Goal: Use online tool/utility: Use online tool/utility

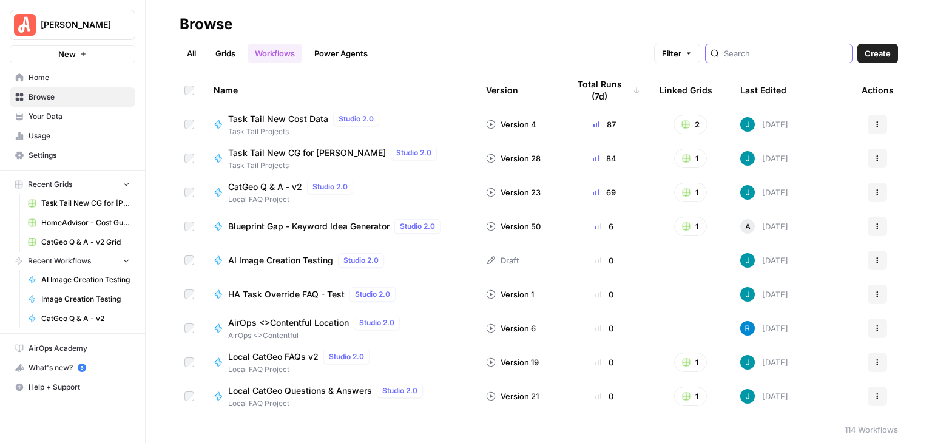
click at [786, 52] on input "search" at bounding box center [785, 53] width 123 height 12
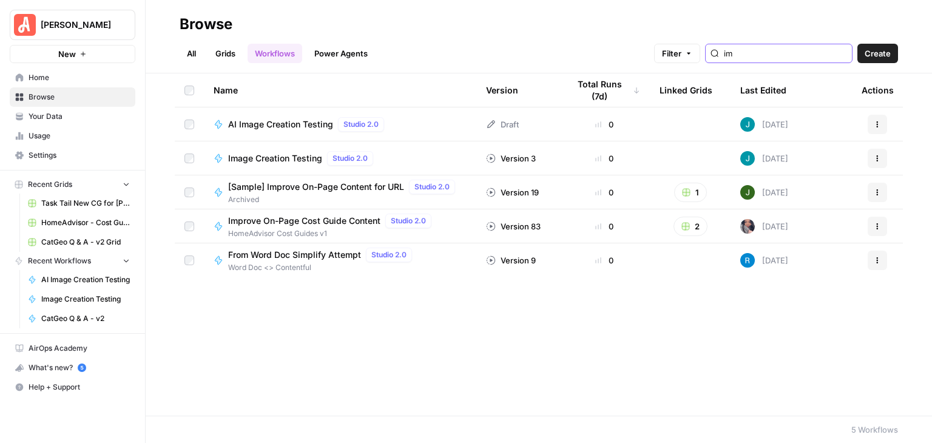
type input "im"
click at [287, 126] on span "AI Image Creation Testing" at bounding box center [280, 124] width 105 height 12
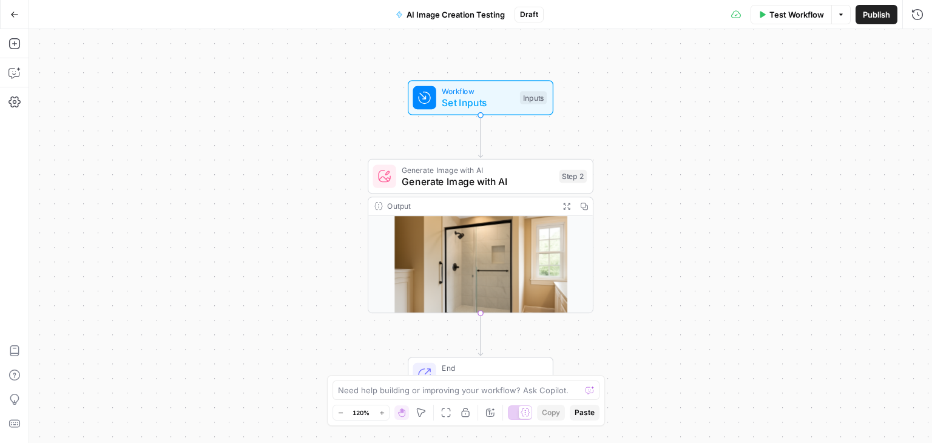
click at [791, 18] on span "Test Workflow" at bounding box center [797, 14] width 55 height 12
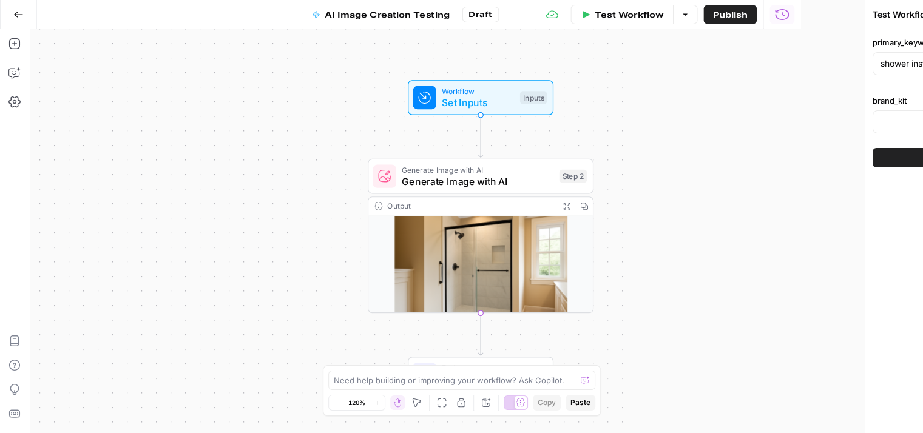
type input "[PERSON_NAME]"
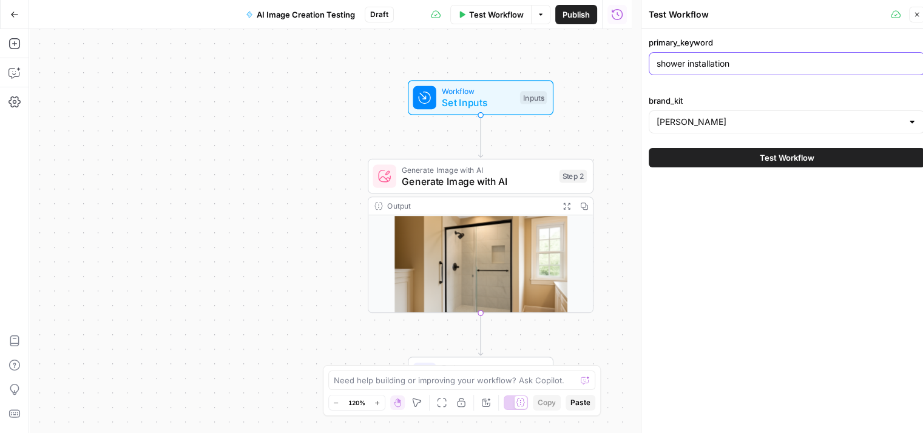
drag, startPoint x: 741, startPoint y: 60, endPoint x: 628, endPoint y: 64, distance: 113.0
click at [628, 64] on body "[PERSON_NAME] New Home Browse Your Data Usage Settings Recent Grids Task Tail N…" at bounding box center [461, 216] width 923 height 433
click at [625, 64] on div "Workflow Set Inputs Inputs Generate Image with AI Generate Image with AI Step 2…" at bounding box center [330, 231] width 603 height 404
drag, startPoint x: 735, startPoint y: 66, endPoint x: 637, endPoint y: 58, distance: 98.7
click at [641, 58] on div "Test Workflow Close primary_keyword shower installation brand_kit [PERSON_NAME]…" at bounding box center [786, 221] width 291 height 443
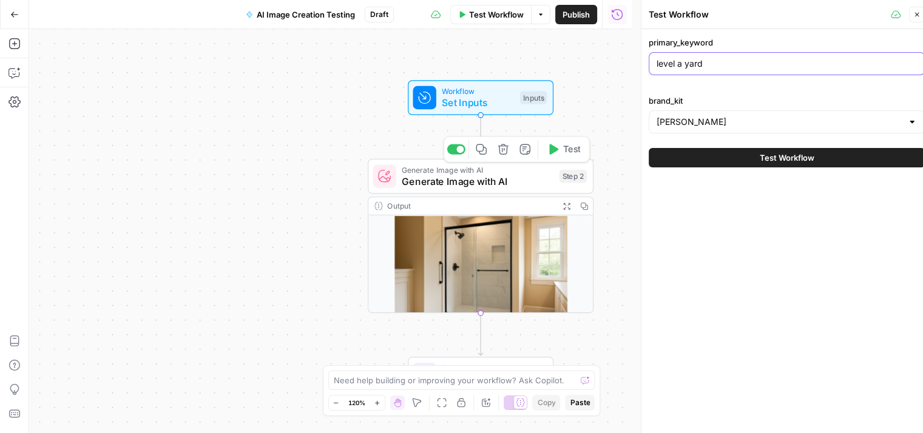
type input "level a yard"
click at [523, 179] on span "Generate Image with AI" at bounding box center [478, 181] width 152 height 15
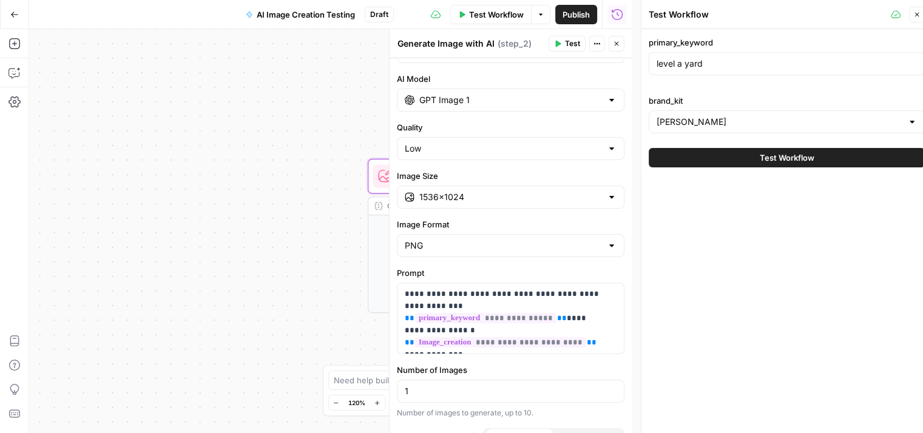
scroll to position [61, 0]
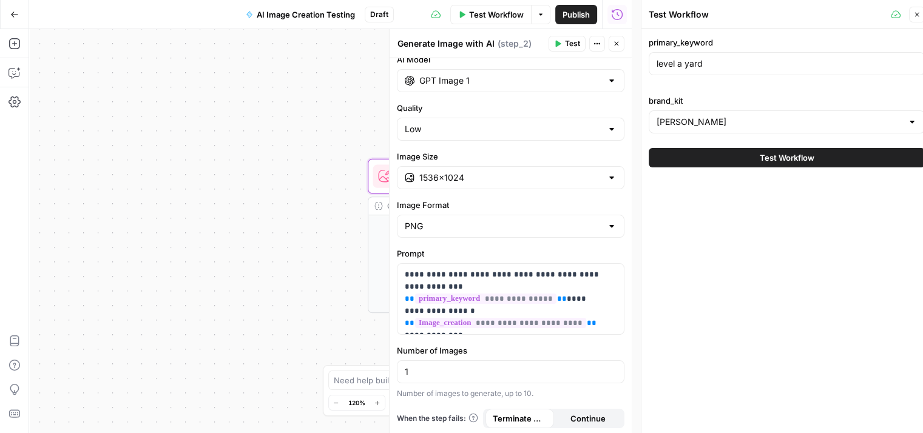
click at [622, 41] on button "Close" at bounding box center [617, 44] width 16 height 16
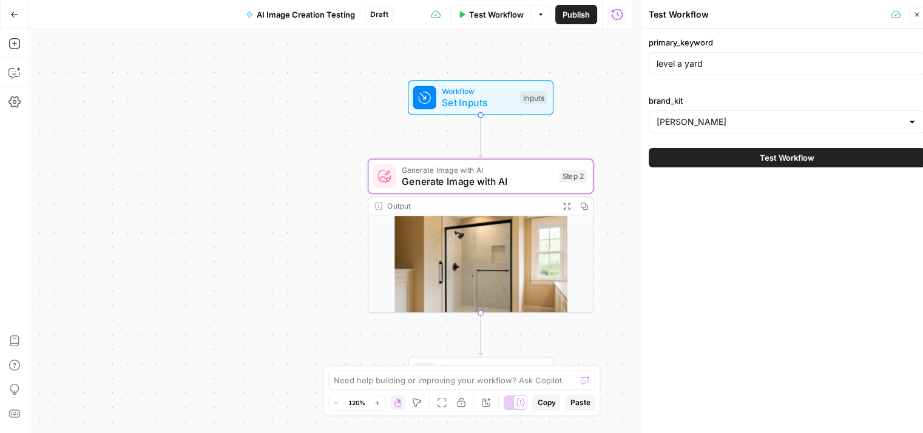
click at [806, 157] on span "Test Workflow" at bounding box center [787, 158] width 55 height 12
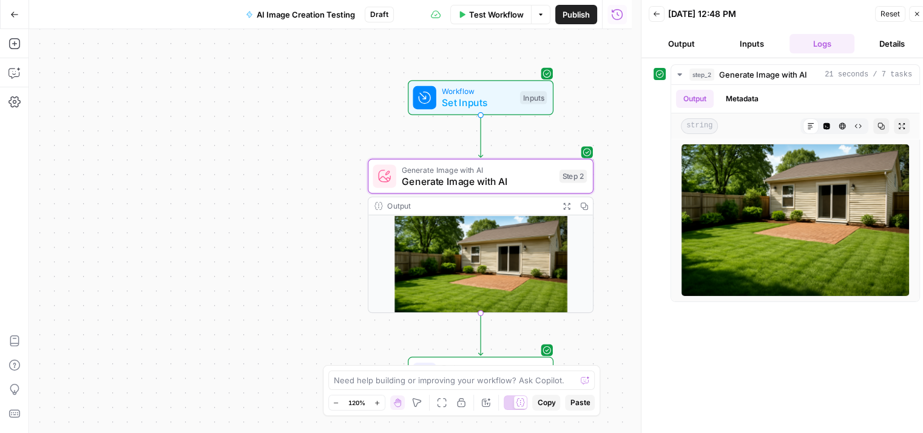
drag, startPoint x: 766, startPoint y: 175, endPoint x: 751, endPoint y: 42, distance: 133.8
click at [751, 42] on button "Inputs" at bounding box center [752, 43] width 66 height 19
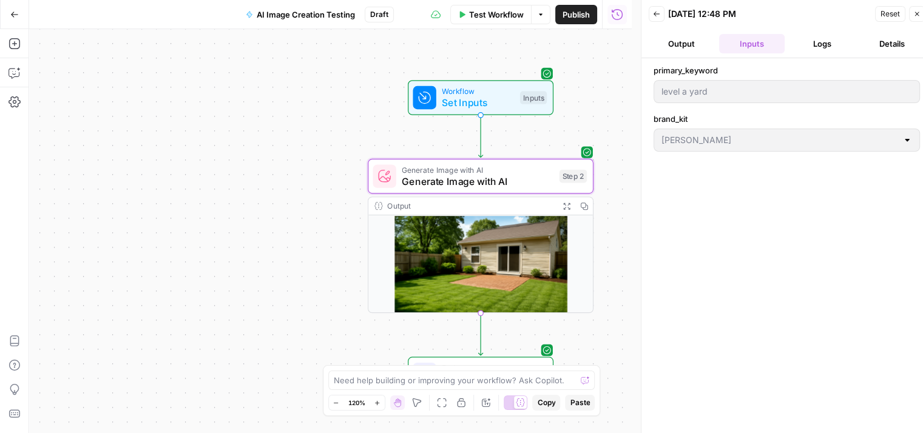
click at [801, 42] on button "Logs" at bounding box center [823, 43] width 66 height 19
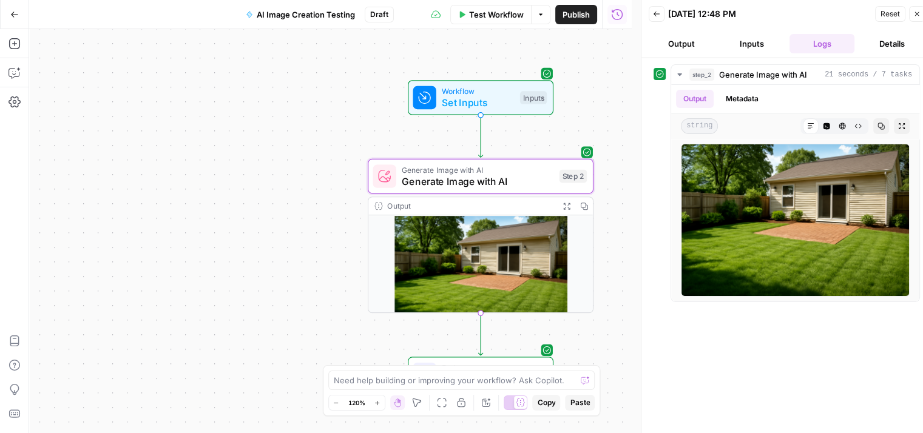
click at [802, 336] on div "step_2 Generate Image with AI 21 seconds / 7 tasks Output Metadata string Markd…" at bounding box center [787, 250] width 267 height 373
click at [883, 10] on span "Reset" at bounding box center [890, 13] width 19 height 11
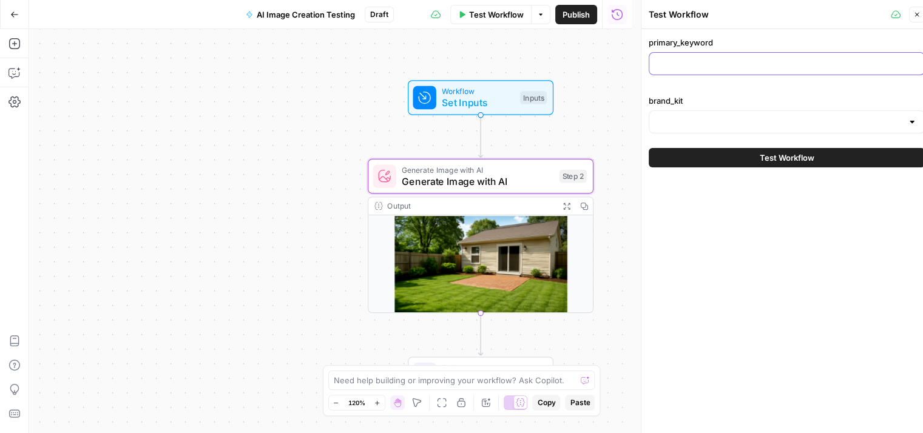
click at [742, 63] on input "primary_keyword" at bounding box center [787, 64] width 260 height 12
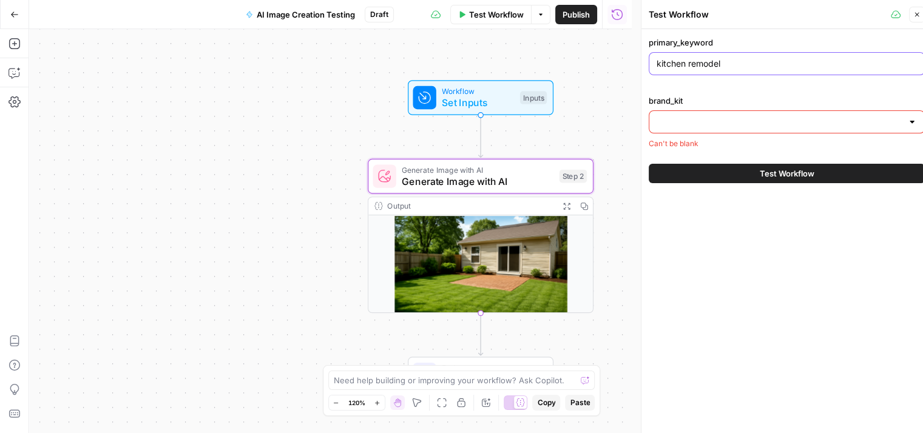
type input "kitchen remodel"
click at [736, 120] on input "brand_kit" at bounding box center [780, 122] width 246 height 12
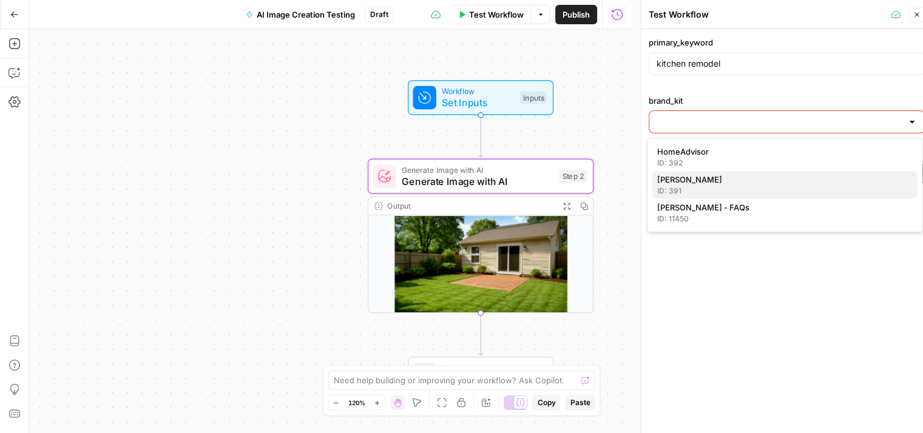
click at [698, 188] on div "ID: 391" at bounding box center [785, 191] width 256 height 11
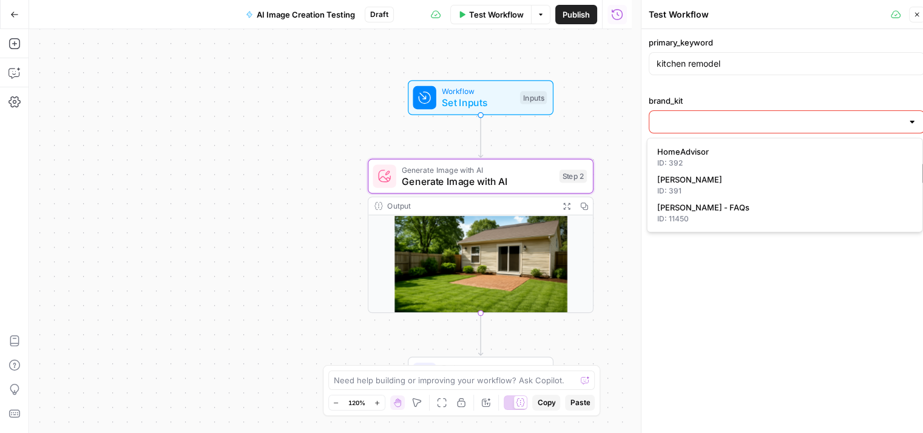
type input "[PERSON_NAME]"
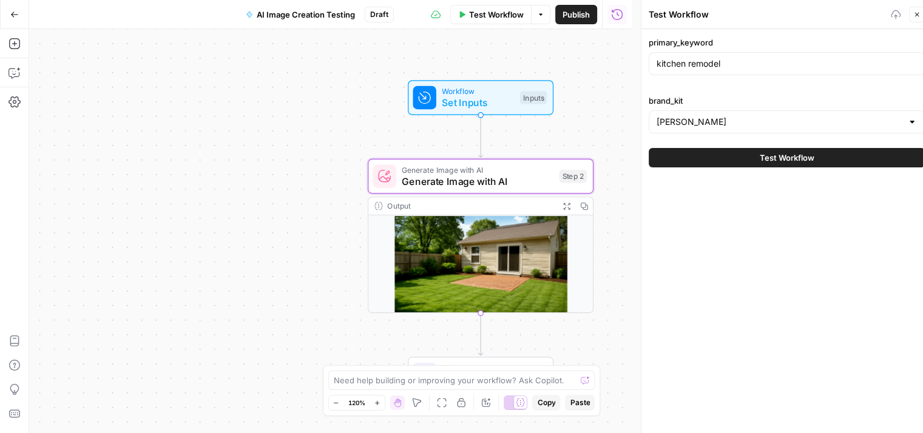
click at [748, 156] on button "Test Workflow" at bounding box center [787, 157] width 276 height 19
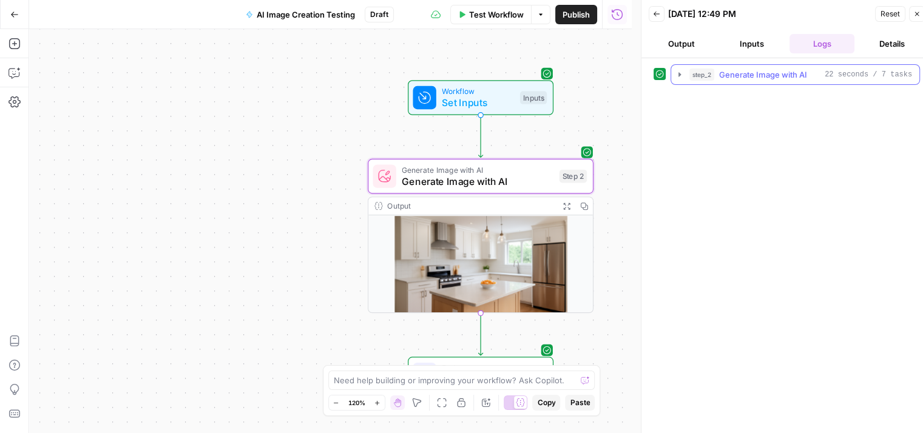
click at [679, 76] on icon "button" at bounding box center [680, 74] width 2 height 4
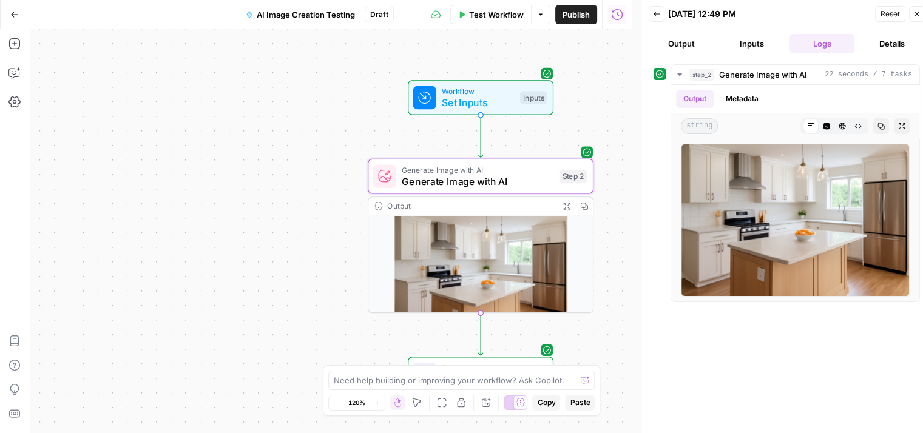
click at [628, 96] on div "Workflow Set Inputs Inputs Generate Image with AI Generate Image with AI Step 2…" at bounding box center [330, 231] width 603 height 404
click at [884, 8] on span "Reset" at bounding box center [890, 13] width 19 height 11
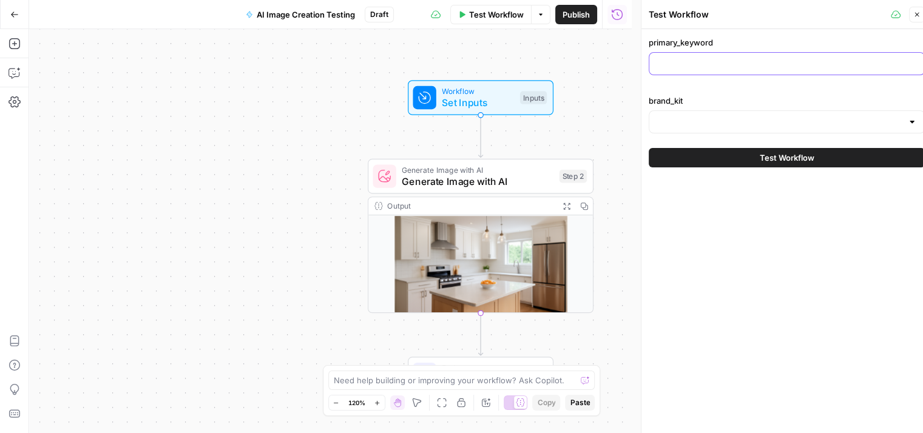
click at [714, 58] on input "primary_keyword" at bounding box center [787, 64] width 260 height 12
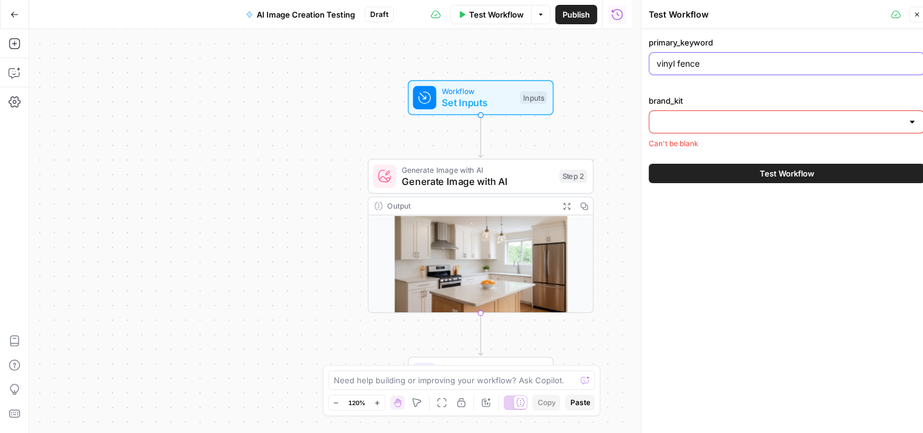
type input "vinyl fence"
click at [752, 117] on input "brand_kit" at bounding box center [780, 122] width 246 height 12
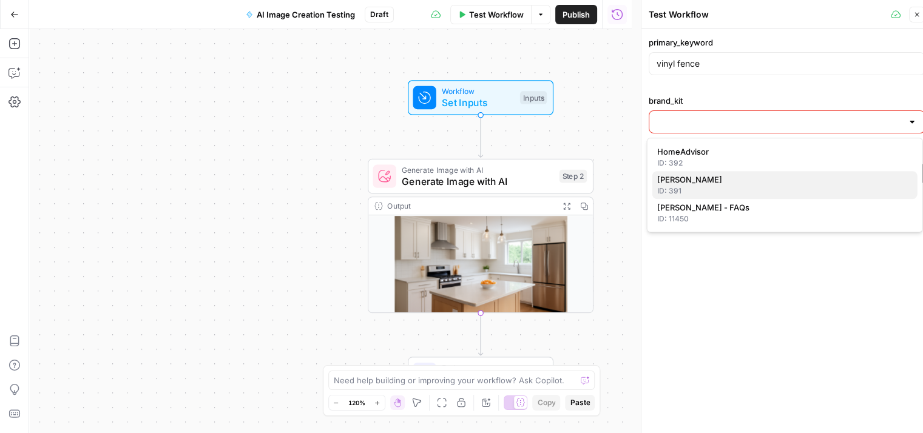
click at [748, 175] on span "[PERSON_NAME]" at bounding box center [782, 180] width 251 height 12
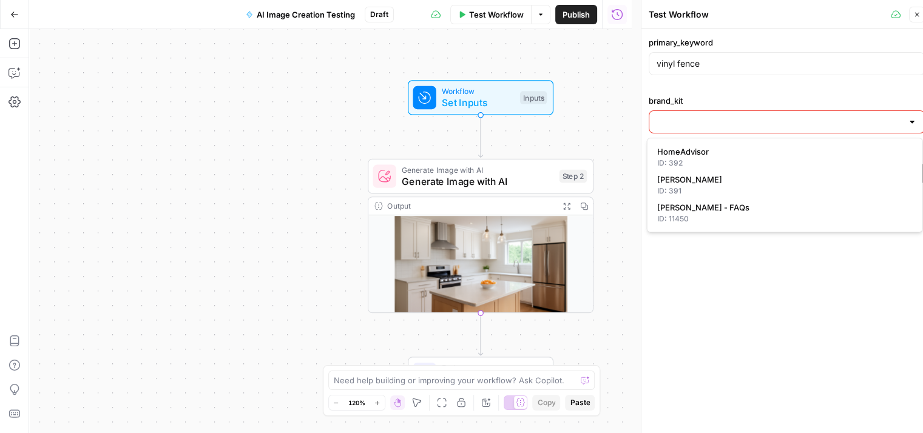
type input "[PERSON_NAME]"
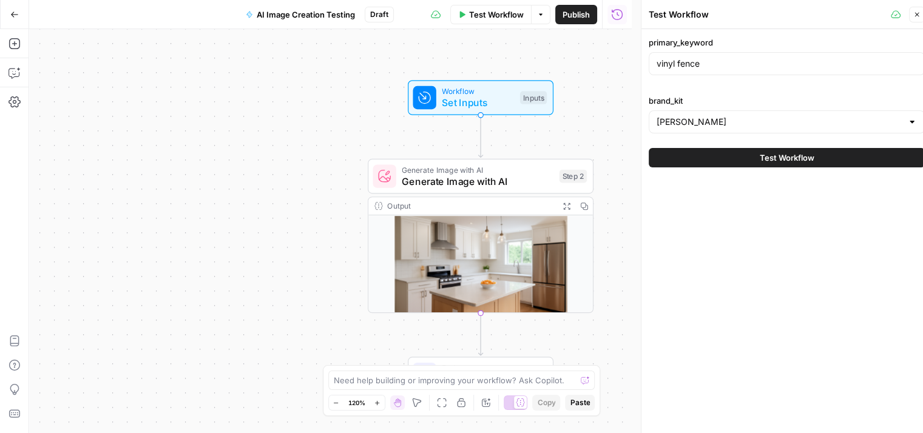
click at [775, 155] on span "Test Workflow" at bounding box center [787, 158] width 55 height 12
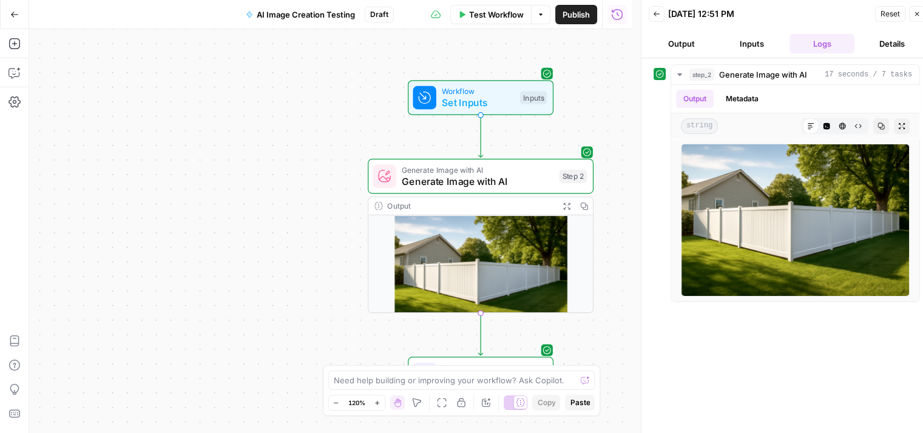
click at [751, 40] on button "Inputs" at bounding box center [752, 43] width 66 height 19
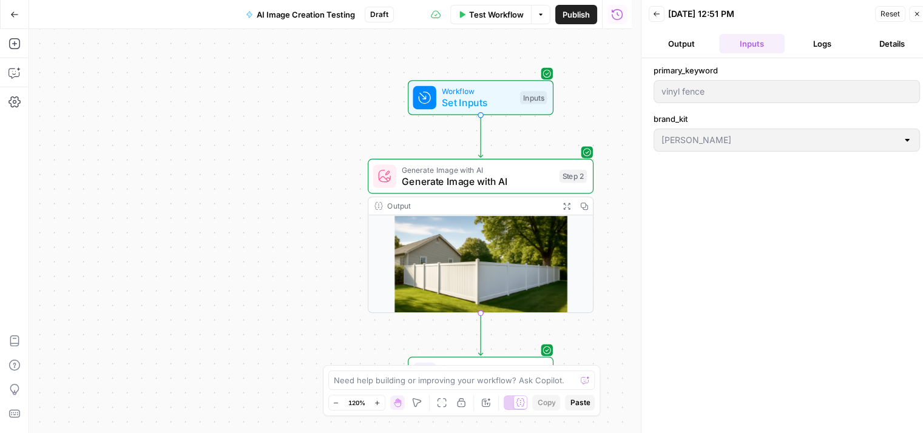
click at [884, 10] on span "Reset" at bounding box center [890, 13] width 19 height 11
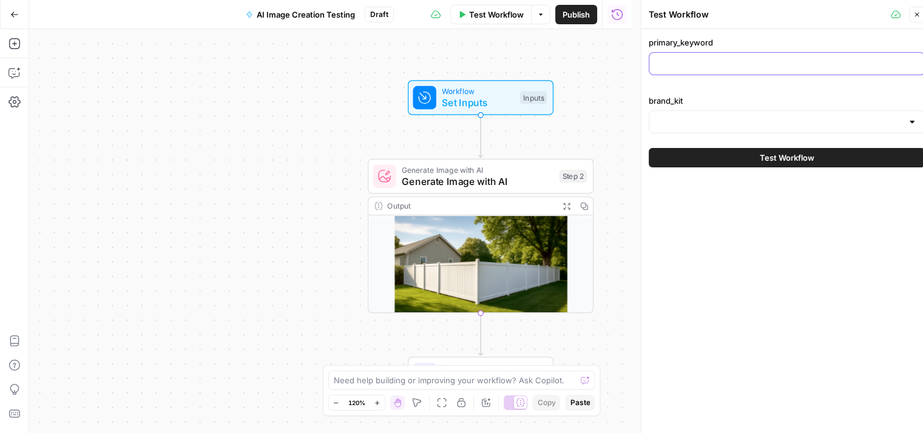
click at [722, 69] on input "primary_keyword" at bounding box center [787, 64] width 260 height 12
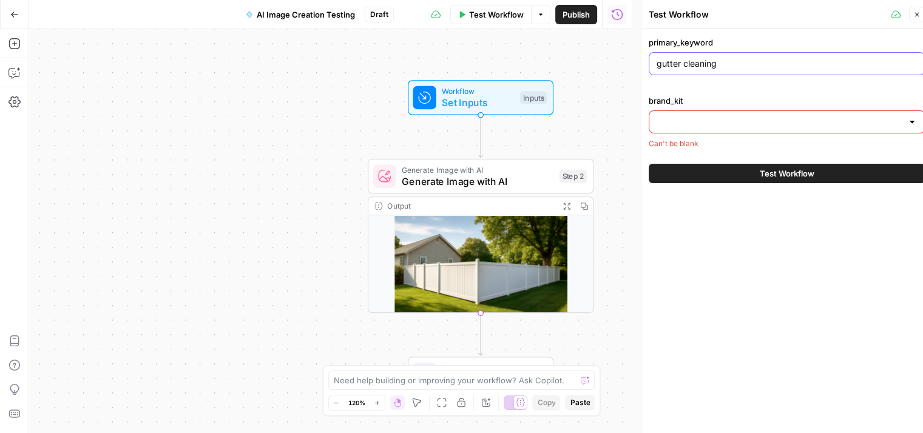
type input "gutter cleaning"
click at [702, 120] on input "brand_kit" at bounding box center [780, 122] width 246 height 12
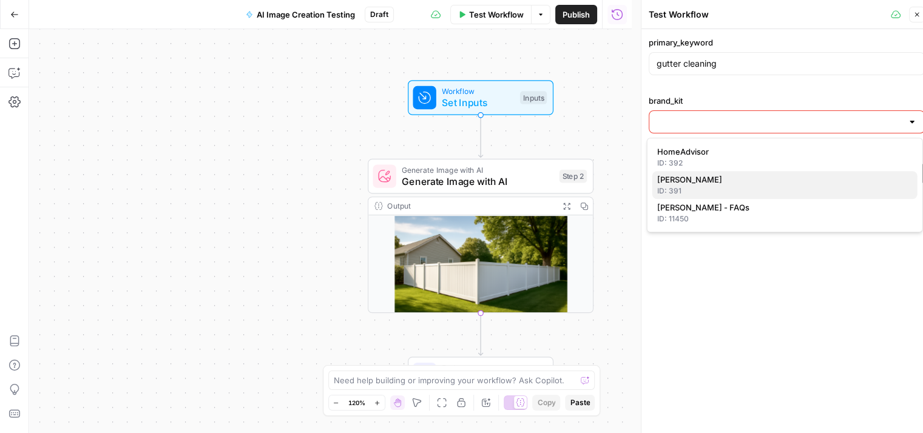
click at [681, 181] on span "[PERSON_NAME]" at bounding box center [782, 180] width 251 height 12
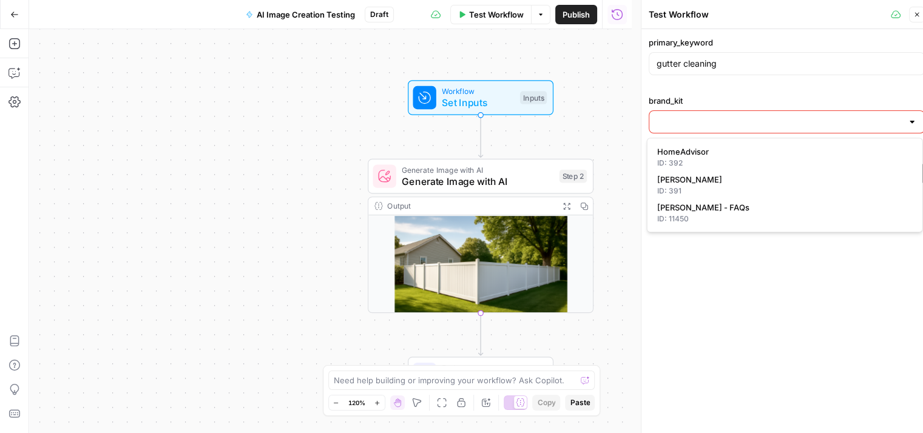
type input "[PERSON_NAME]"
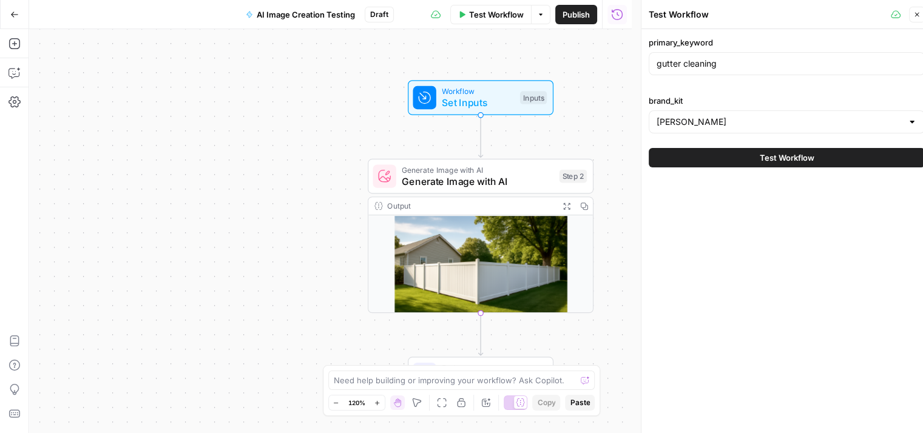
click at [742, 157] on button "Test Workflow" at bounding box center [787, 157] width 276 height 19
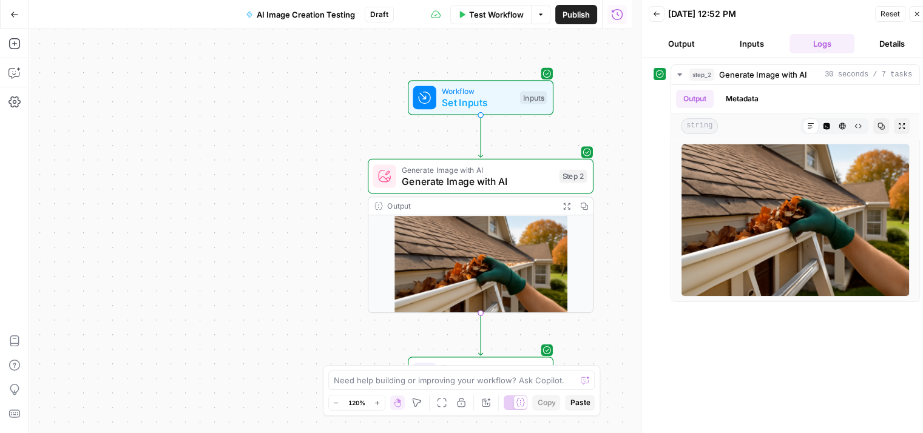
click at [758, 318] on div "step_2 Generate Image with AI 30 seconds / 7 tasks Output Metadata string Markd…" at bounding box center [787, 250] width 267 height 373
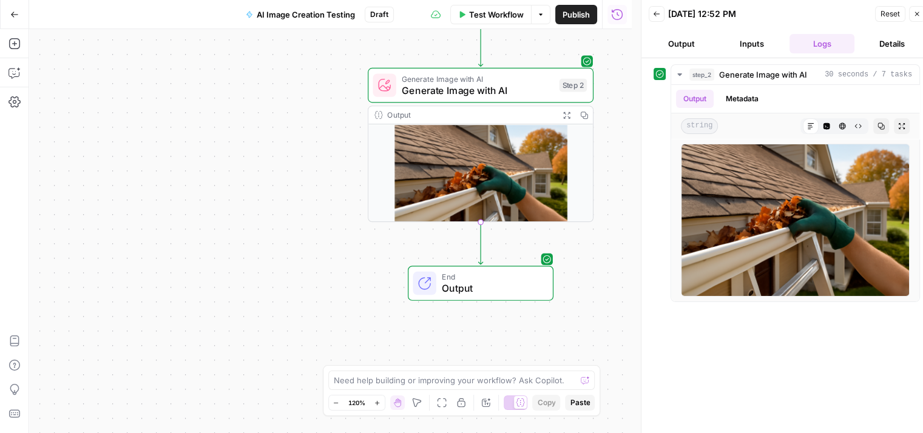
click at [886, 13] on span "Reset" at bounding box center [890, 13] width 19 height 11
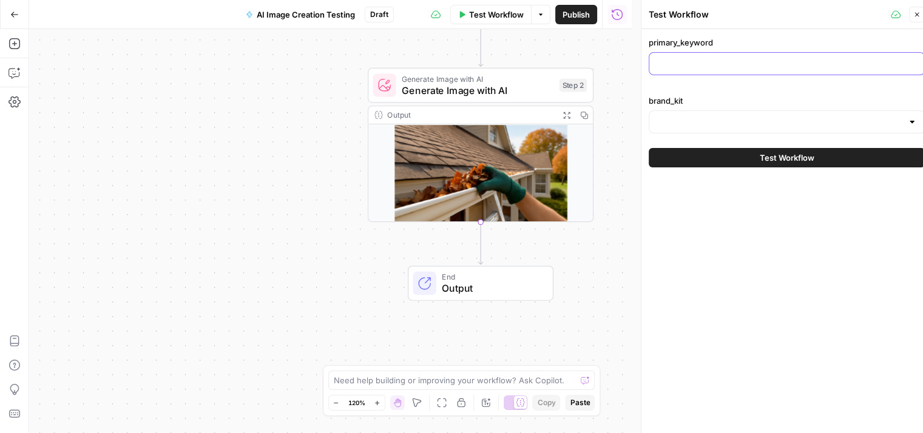
click at [711, 61] on input "primary_keyword" at bounding box center [787, 64] width 260 height 12
paste input "mdf baseboard vs pine"
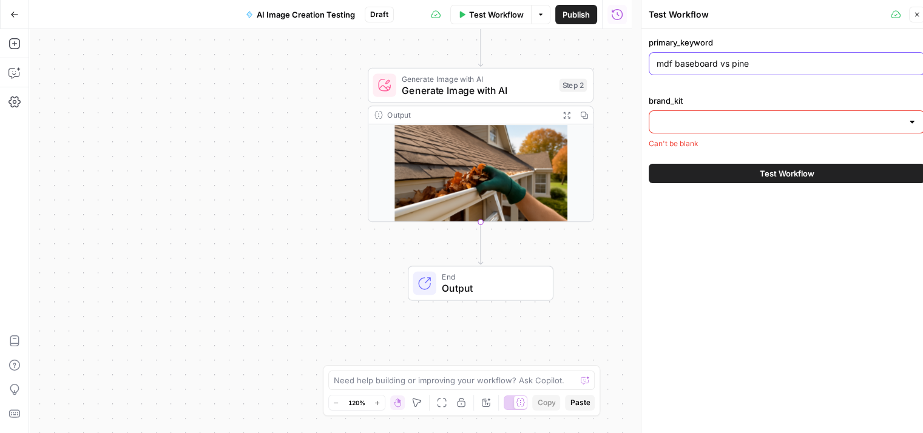
type input "mdf baseboard vs pine"
click at [730, 120] on input "brand_kit" at bounding box center [780, 122] width 246 height 12
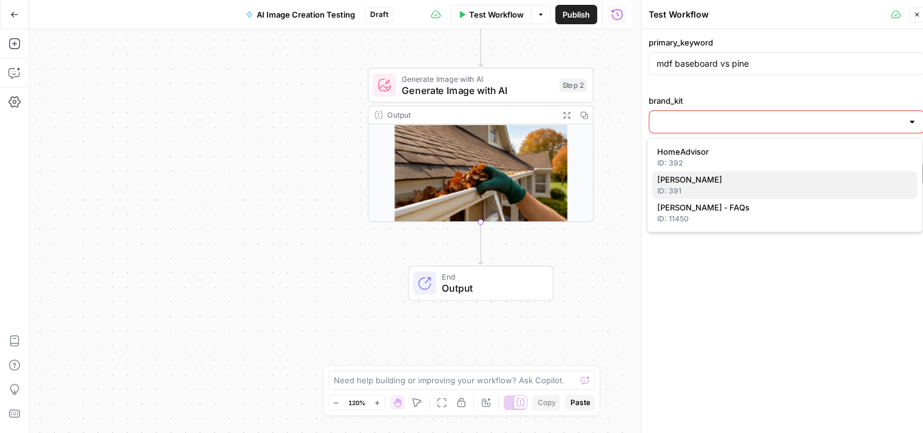
click at [720, 175] on span "[PERSON_NAME]" at bounding box center [782, 180] width 251 height 12
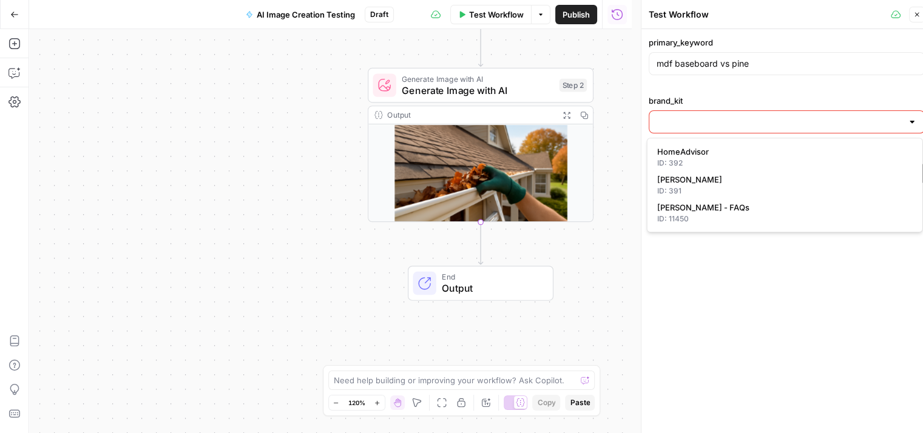
type input "[PERSON_NAME]"
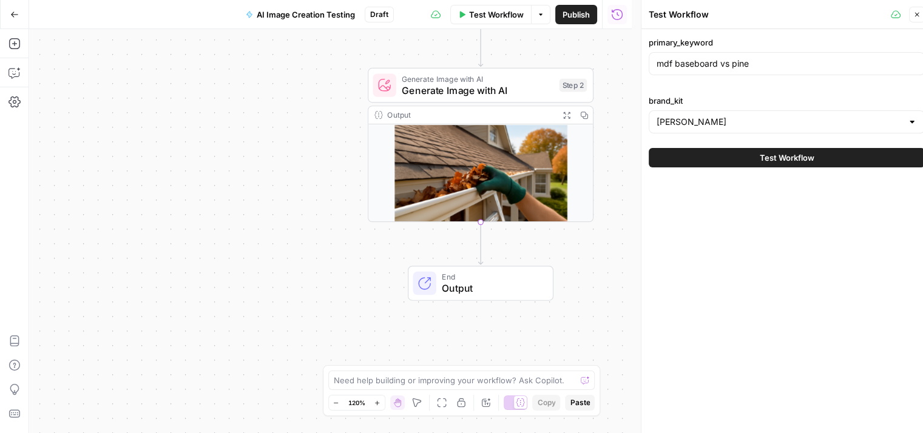
click at [753, 158] on button "Test Workflow" at bounding box center [787, 157] width 276 height 19
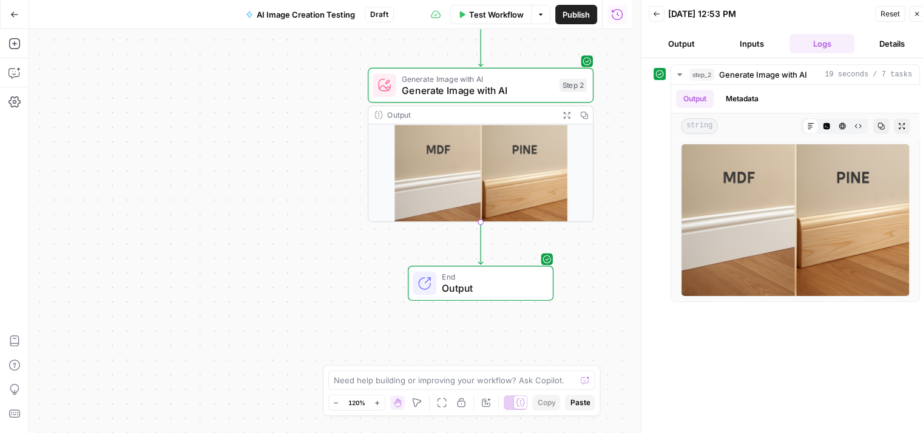
click at [757, 42] on button "Inputs" at bounding box center [752, 43] width 66 height 19
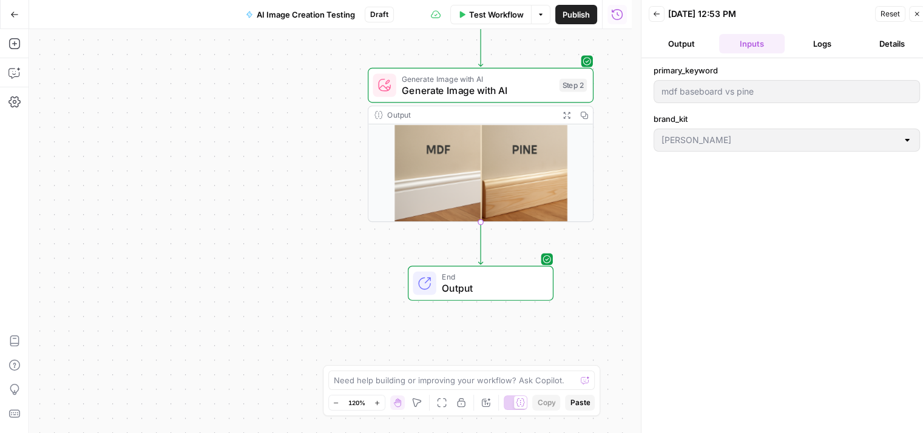
click at [826, 47] on button "Logs" at bounding box center [823, 43] width 66 height 19
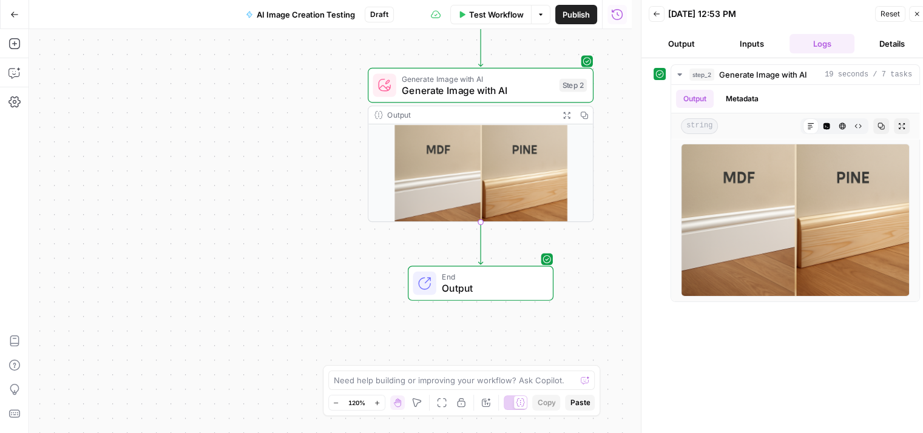
click at [628, 169] on div "Workflow Set Inputs Inputs Generate Image with AI Generate Image with AI Step 2…" at bounding box center [330, 231] width 603 height 404
click at [915, 11] on icon "button" at bounding box center [917, 13] width 7 height 7
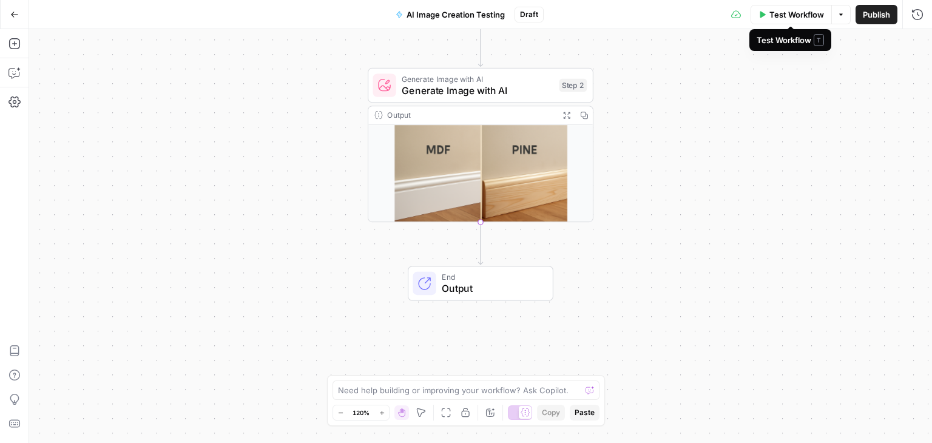
click at [791, 19] on span "Test Workflow" at bounding box center [797, 14] width 55 height 12
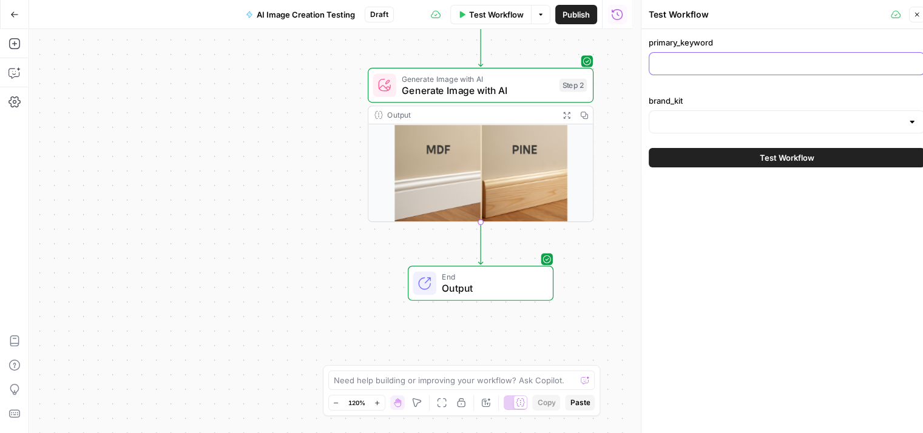
click at [740, 62] on input "primary_keyword" at bounding box center [787, 64] width 260 height 12
paste input "custom closet design"
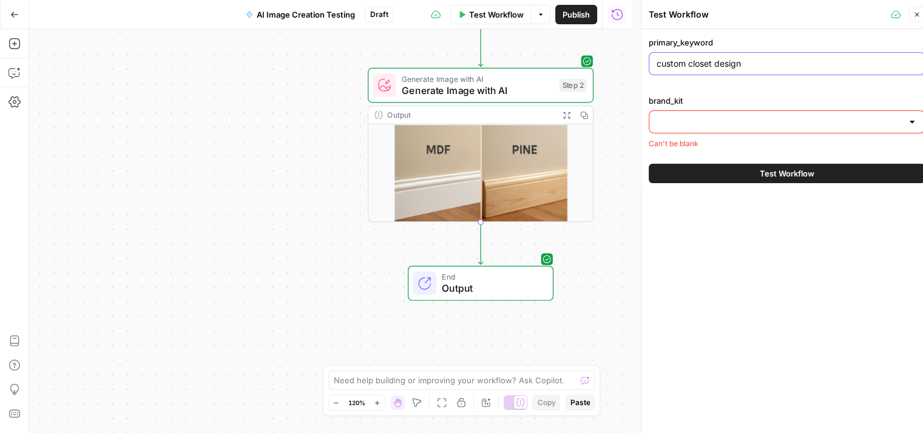
type input "custom closet design"
click at [756, 124] on input "brand_kit" at bounding box center [780, 122] width 246 height 12
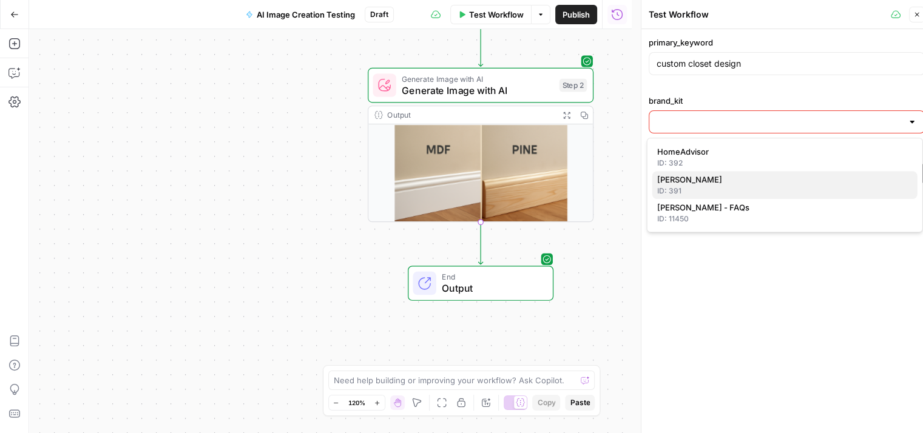
click at [730, 189] on div "ID: 391" at bounding box center [785, 191] width 256 height 11
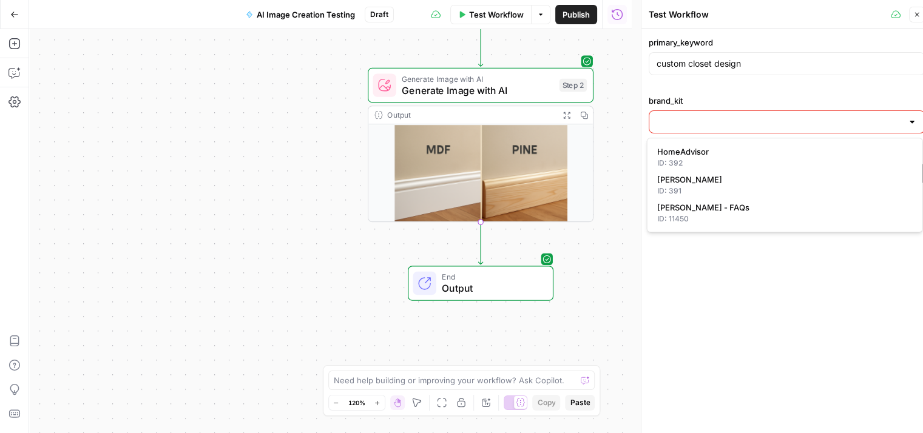
type input "[PERSON_NAME]"
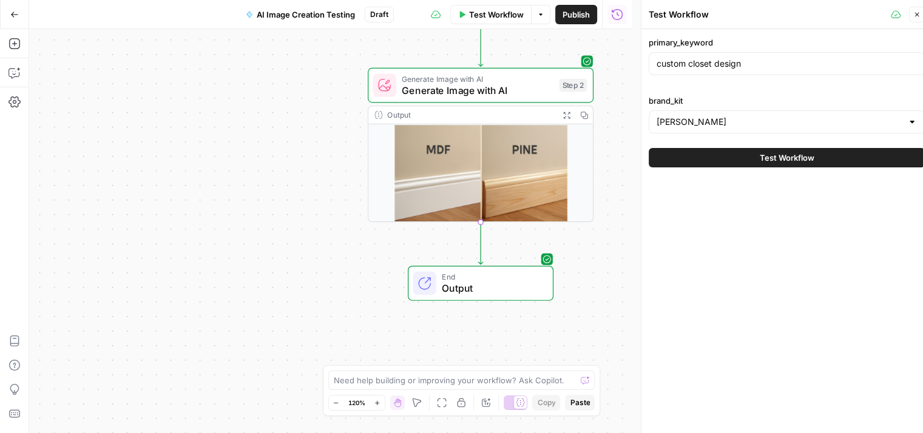
click at [770, 159] on span "Test Workflow" at bounding box center [787, 158] width 55 height 12
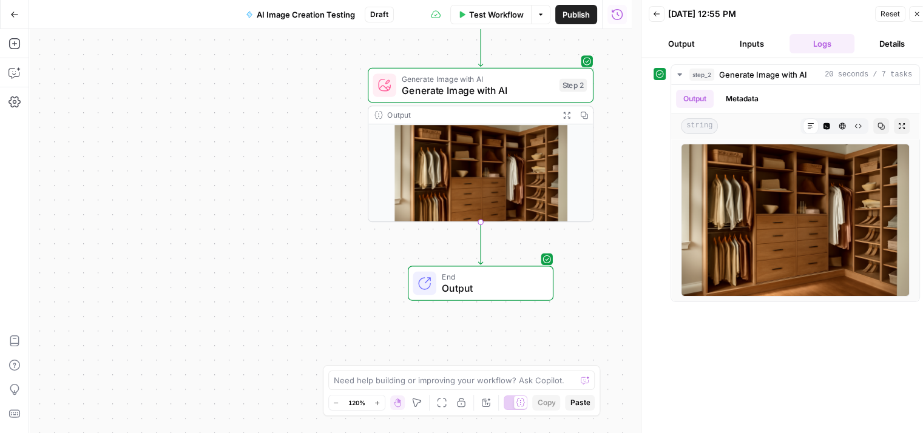
click at [752, 42] on button "Inputs" at bounding box center [752, 43] width 66 height 19
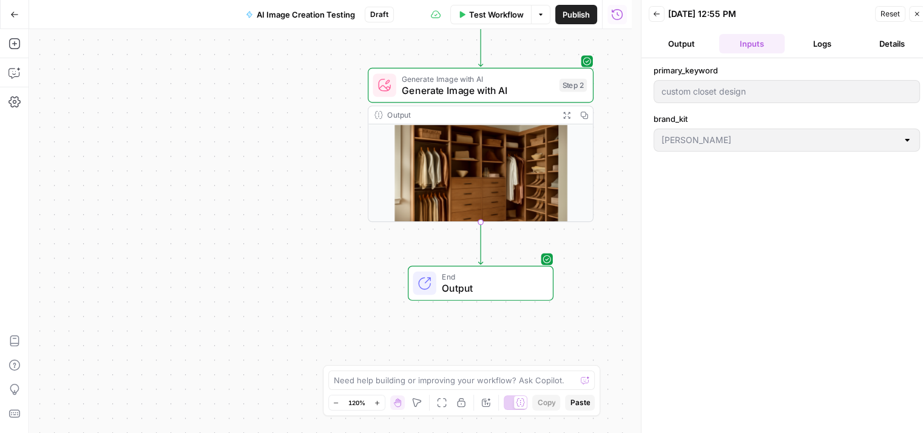
click at [821, 39] on button "Logs" at bounding box center [823, 43] width 66 height 19
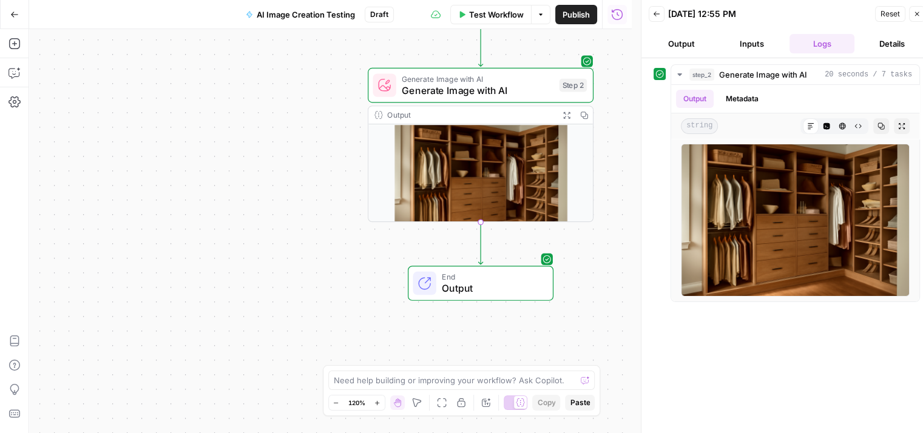
click at [823, 334] on div "step_2 Generate Image with AI 20 seconds / 7 tasks Output Metadata string Markd…" at bounding box center [787, 250] width 267 height 373
click at [887, 39] on button "Details" at bounding box center [893, 43] width 66 height 19
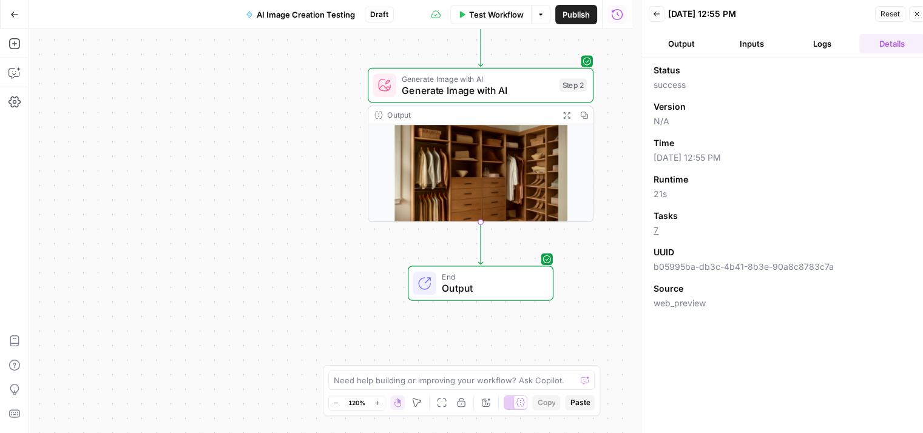
click at [886, 18] on span "Reset" at bounding box center [890, 13] width 19 height 11
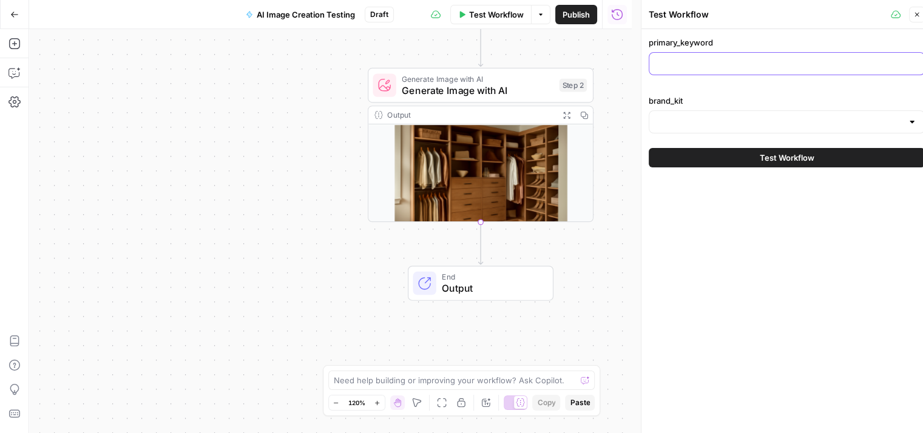
click at [747, 63] on input "primary_keyword" at bounding box center [787, 64] width 260 height 12
paste input "fixing a cracked shower base"
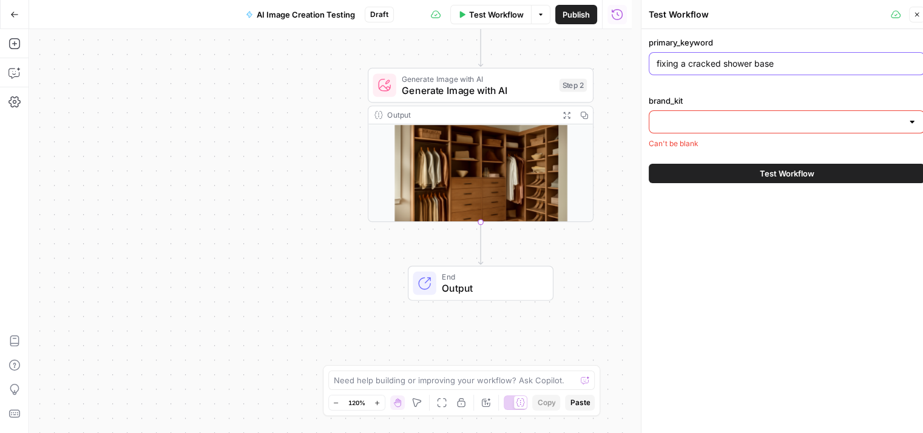
type input "fixing a cracked shower base"
click at [742, 120] on input "brand_kit" at bounding box center [780, 122] width 246 height 12
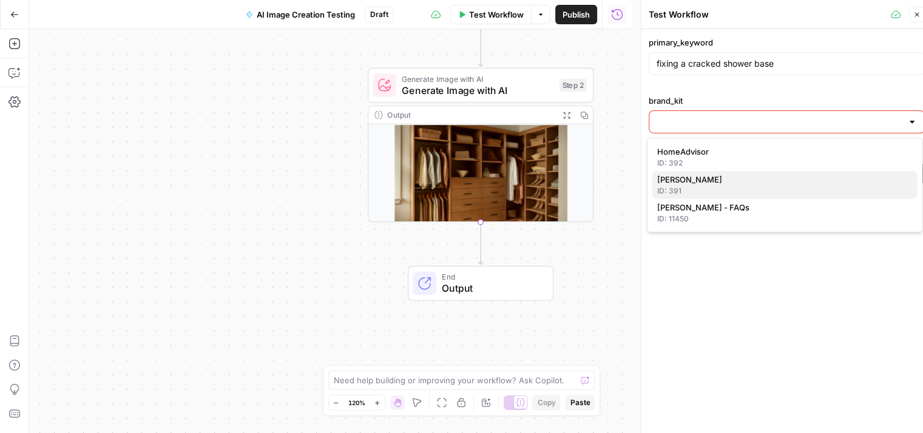
click at [730, 178] on span "[PERSON_NAME]" at bounding box center [782, 180] width 251 height 12
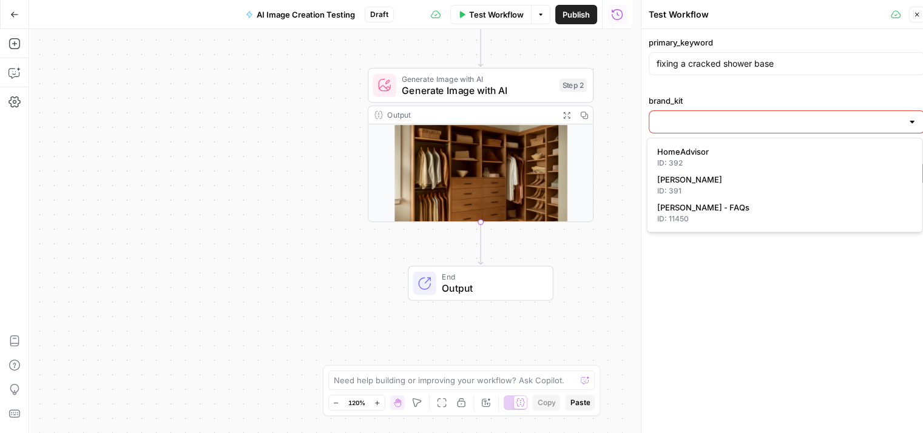
type input "[PERSON_NAME]"
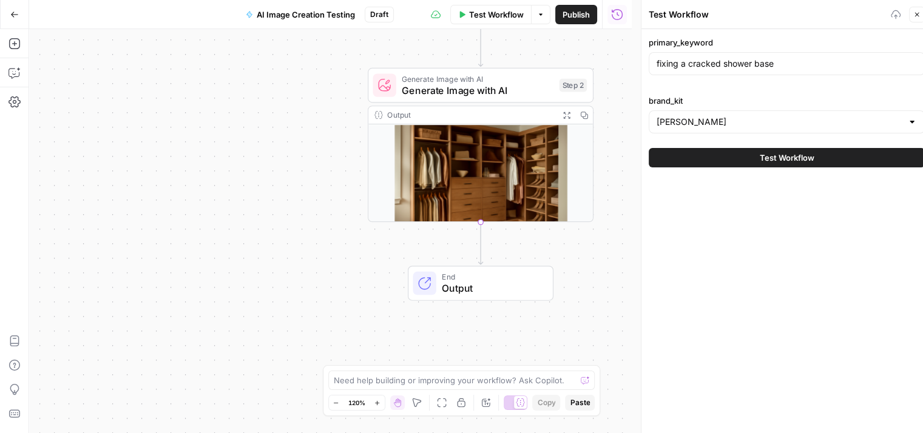
click at [760, 158] on span "Test Workflow" at bounding box center [787, 158] width 55 height 12
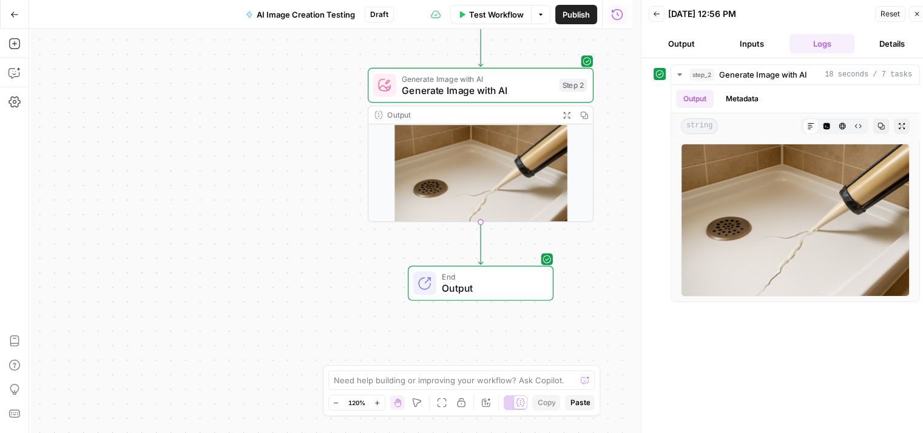
click at [784, 349] on div "step_2 Generate Image with AI 18 seconds / 7 tasks Output Metadata string Markd…" at bounding box center [787, 250] width 267 height 373
click at [891, 6] on button "Reset" at bounding box center [890, 14] width 30 height 16
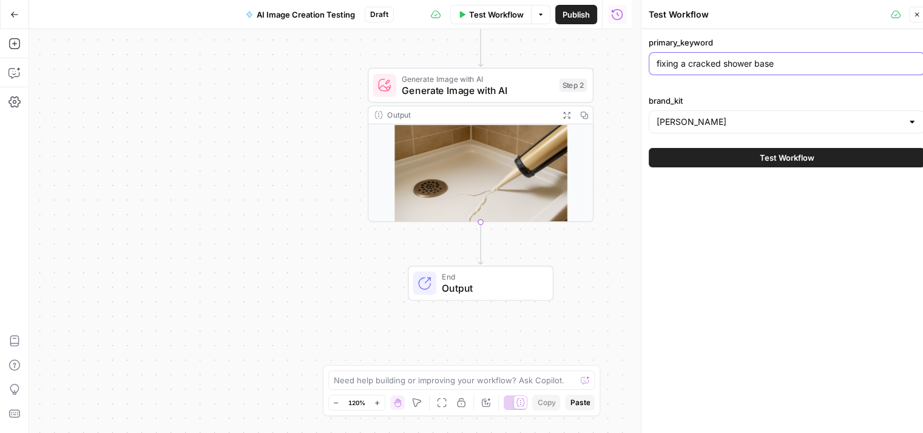
drag, startPoint x: 777, startPoint y: 66, endPoint x: 642, endPoint y: 68, distance: 134.8
click at [642, 68] on div "Test Workflow Close primary_keyword fixing a cracked shower base brand_kit [PER…" at bounding box center [786, 221] width 291 height 443
paste input "engineered hardwood vs lvp"
type input "engineered hardwood vs lvp"
click at [779, 157] on span "Test Workflow" at bounding box center [787, 158] width 55 height 12
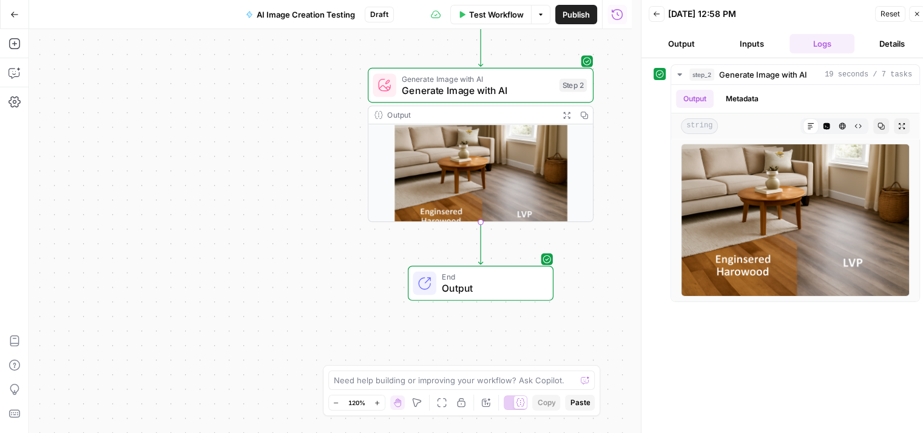
click at [748, 39] on button "Inputs" at bounding box center [752, 43] width 66 height 19
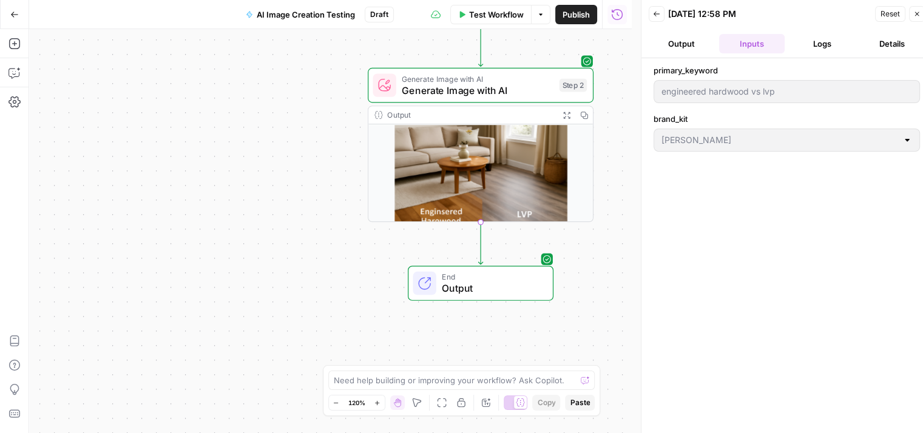
click at [818, 45] on button "Logs" at bounding box center [823, 43] width 66 height 19
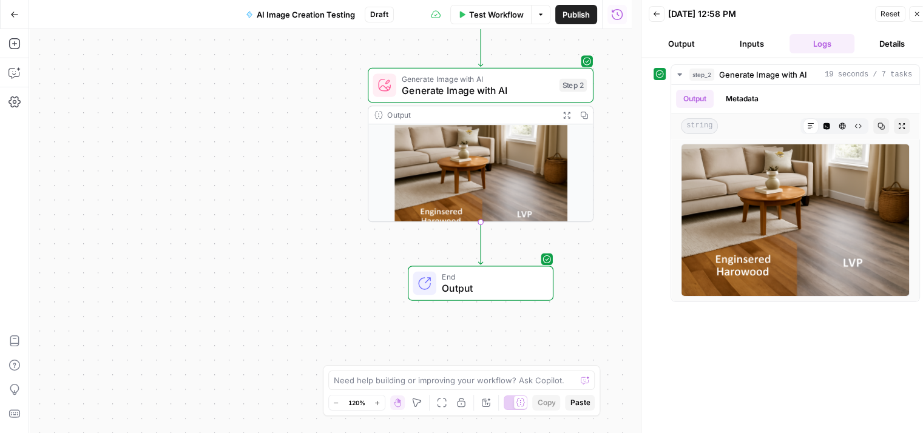
click at [802, 345] on div "step_2 Generate Image with AI 19 seconds / 7 tasks Output Metadata string Markd…" at bounding box center [787, 250] width 267 height 373
click at [886, 42] on button "Details" at bounding box center [893, 43] width 66 height 19
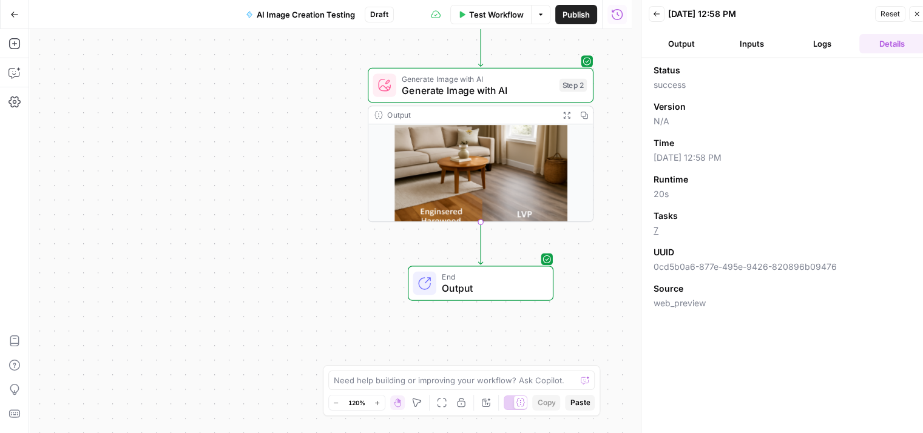
click at [886, 13] on span "Reset" at bounding box center [890, 13] width 19 height 11
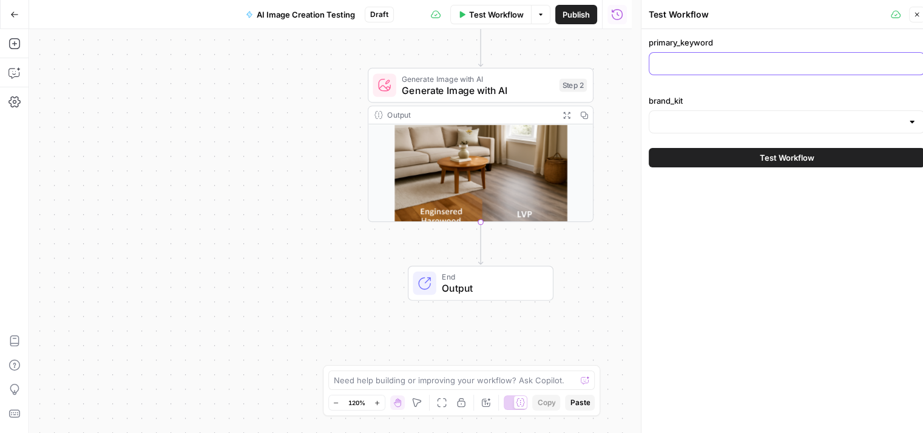
click at [793, 69] on input "primary_keyword" at bounding box center [787, 64] width 260 height 12
paste input "engineered hardwood vs lvp"
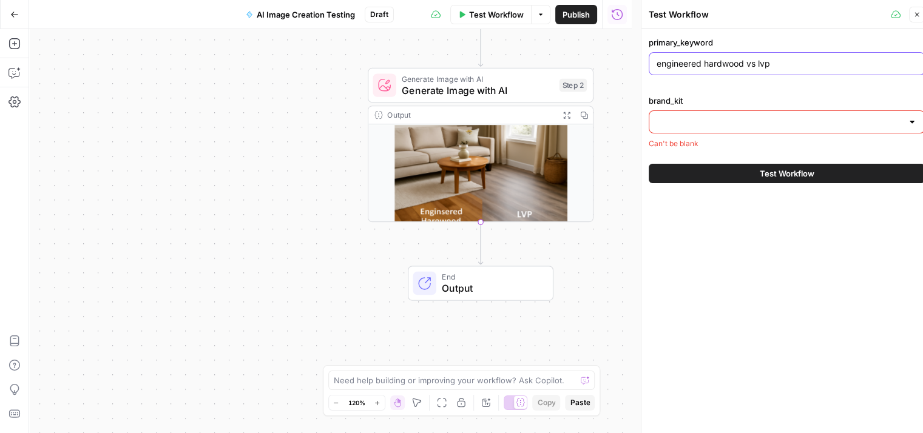
type input "engineered hardwood vs lvp"
click at [798, 124] on input "brand_kit" at bounding box center [780, 122] width 246 height 12
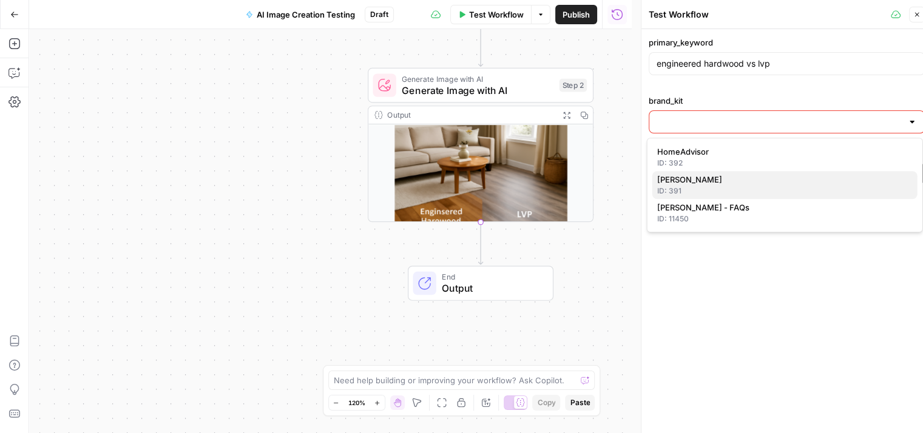
click at [739, 191] on div "ID: 391" at bounding box center [785, 191] width 256 height 11
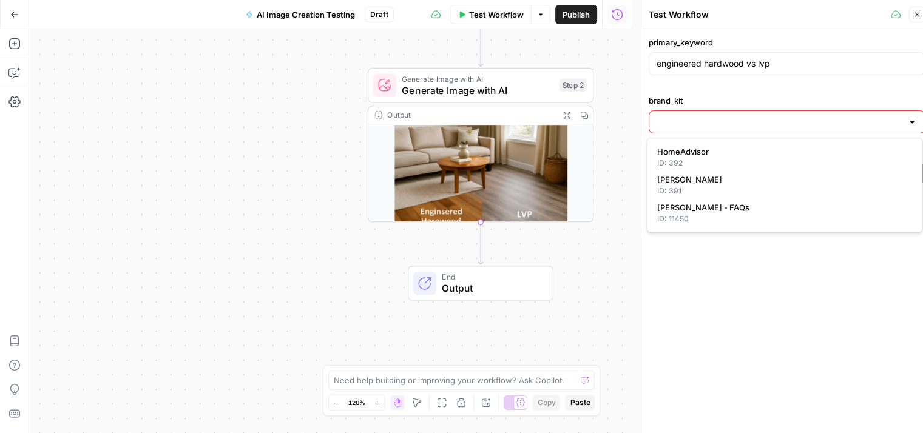
type input "[PERSON_NAME]"
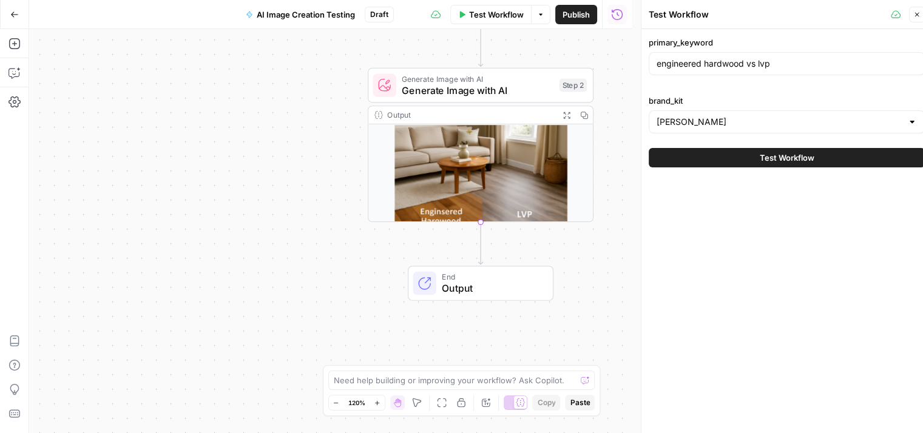
click at [775, 154] on span "Test Workflow" at bounding box center [787, 158] width 55 height 12
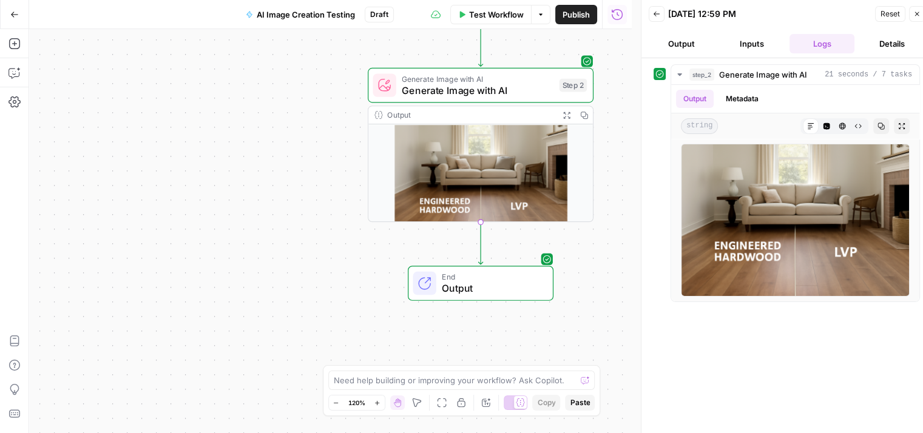
click at [743, 358] on div "step_2 Generate Image with AI 21 seconds / 7 tasks Output Metadata string Markd…" at bounding box center [787, 250] width 267 height 373
click at [884, 13] on span "Reset" at bounding box center [890, 13] width 19 height 11
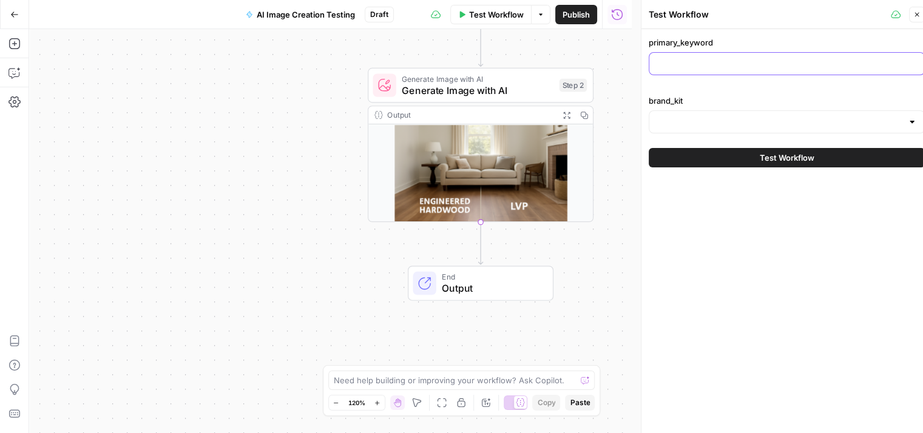
click at [721, 64] on input "primary_keyword" at bounding box center [787, 64] width 260 height 12
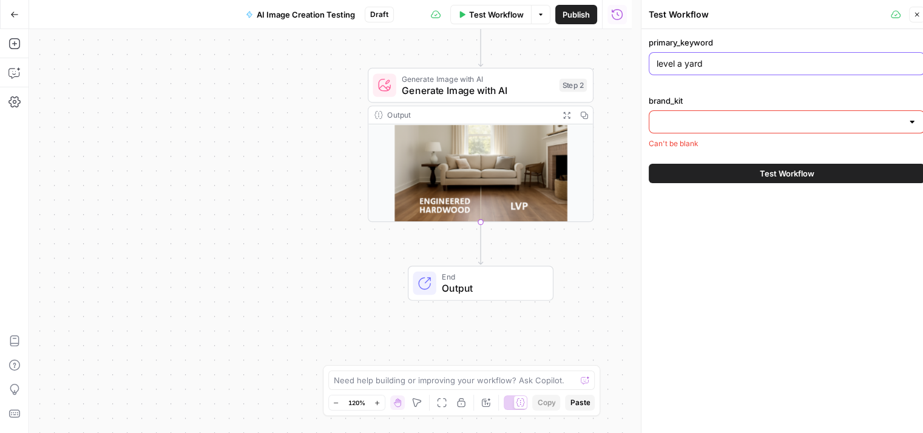
type input "level a yard"
click at [731, 121] on input "brand_kit" at bounding box center [780, 122] width 246 height 12
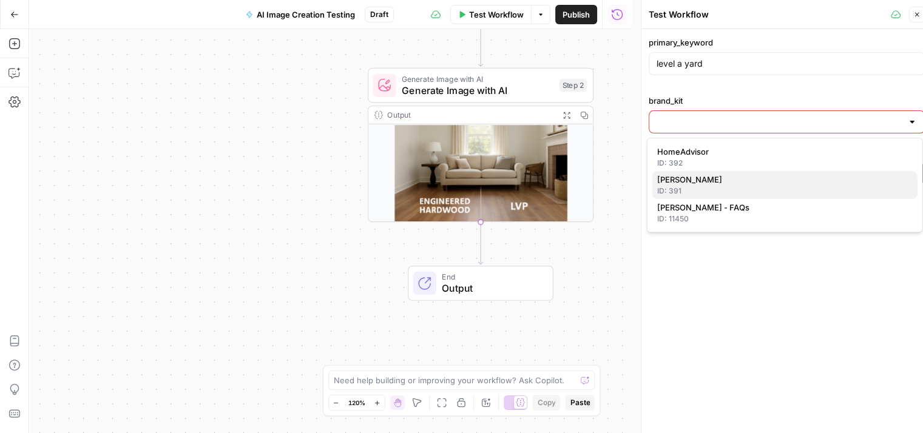
click at [703, 186] on div "ID: 391" at bounding box center [785, 191] width 256 height 11
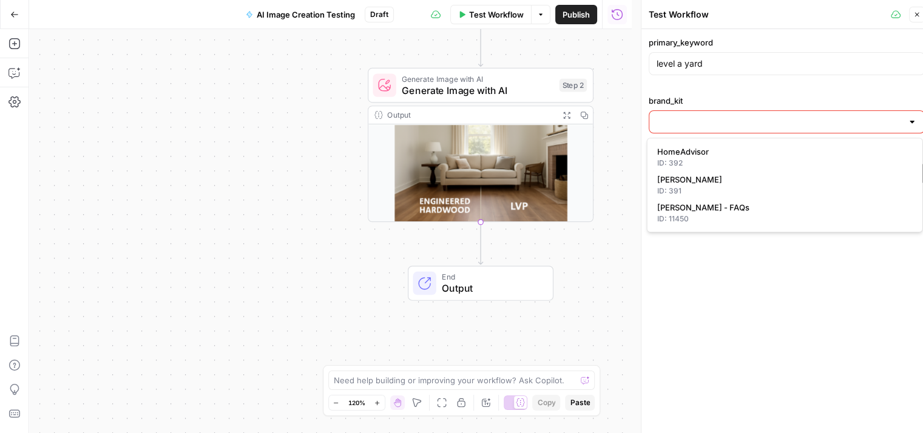
type input "[PERSON_NAME]"
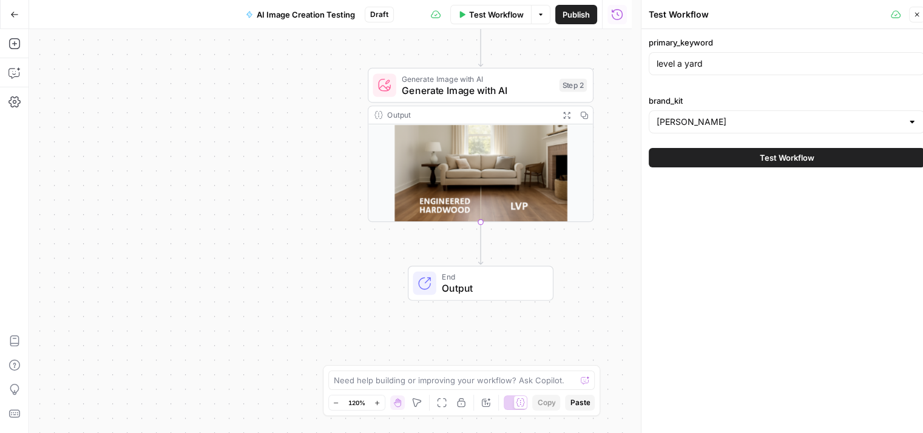
click at [781, 159] on span "Test Workflow" at bounding box center [787, 158] width 55 height 12
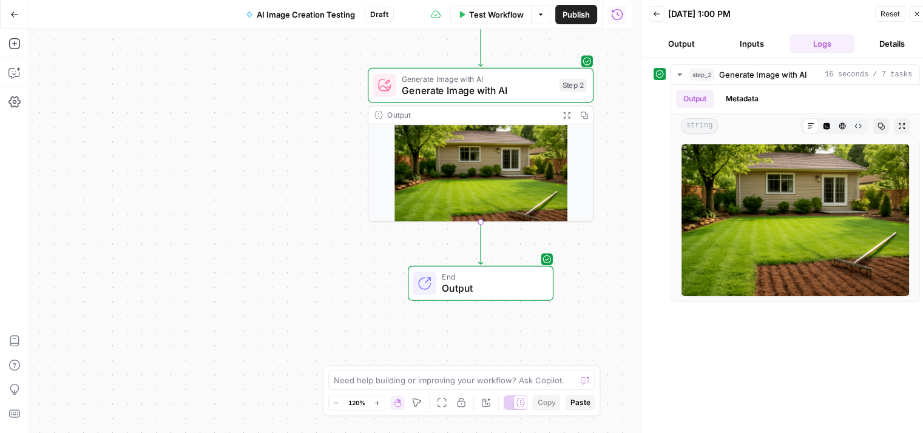
drag, startPoint x: 753, startPoint y: 346, endPoint x: 759, endPoint y: 341, distance: 7.3
click at [756, 343] on div "step_2 Generate Image with AI 16 seconds / 7 tasks Output Metadata string Markd…" at bounding box center [787, 250] width 267 height 373
click at [886, 15] on span "Reset" at bounding box center [890, 13] width 19 height 11
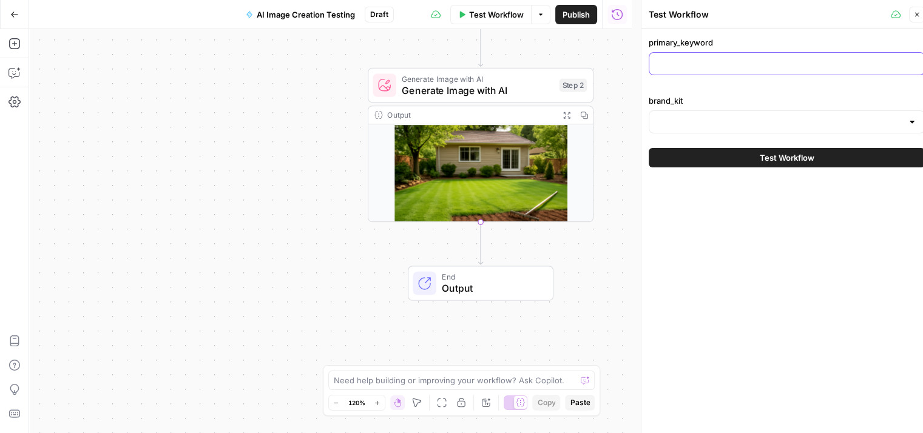
click at [701, 58] on input "primary_keyword" at bounding box center [787, 64] width 260 height 12
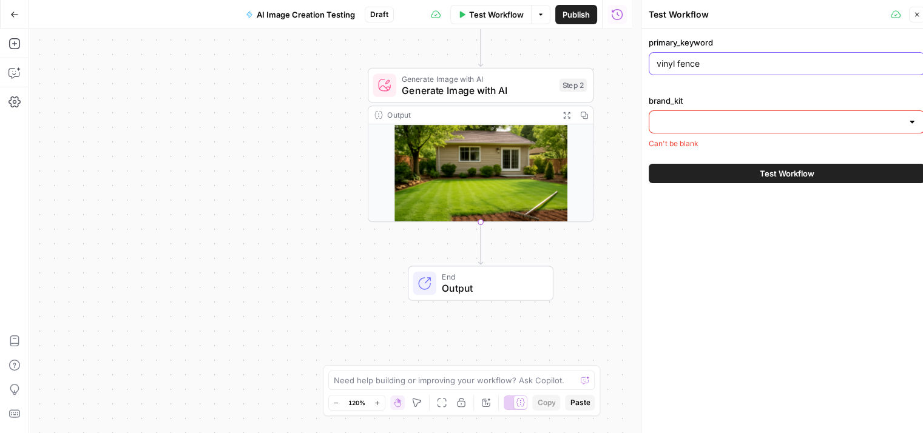
type input "vinyl fence"
click at [801, 124] on input "brand_kit" at bounding box center [780, 122] width 246 height 12
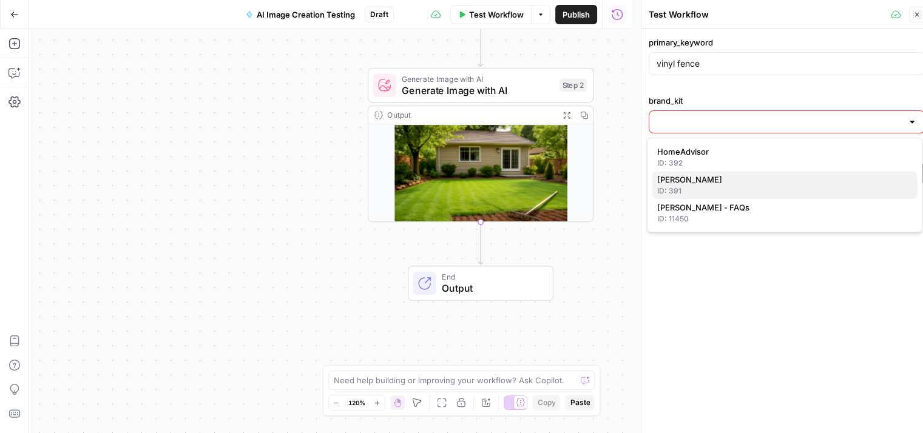
click at [681, 189] on div "ID: 391" at bounding box center [785, 191] width 256 height 11
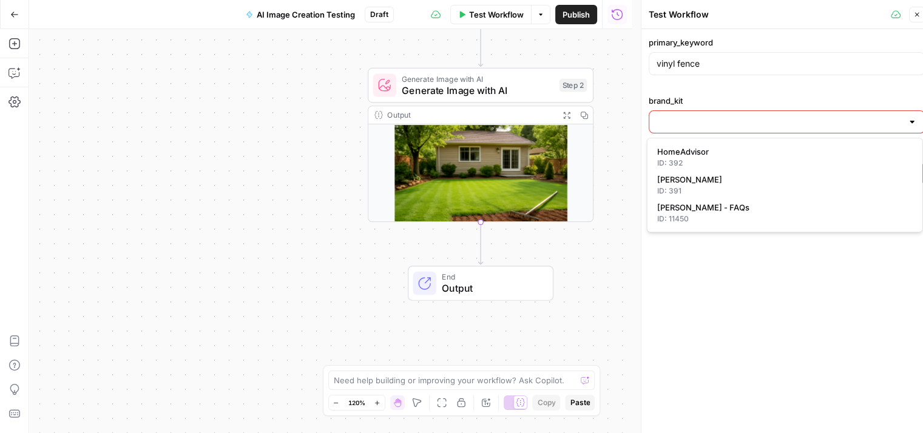
type input "[PERSON_NAME]"
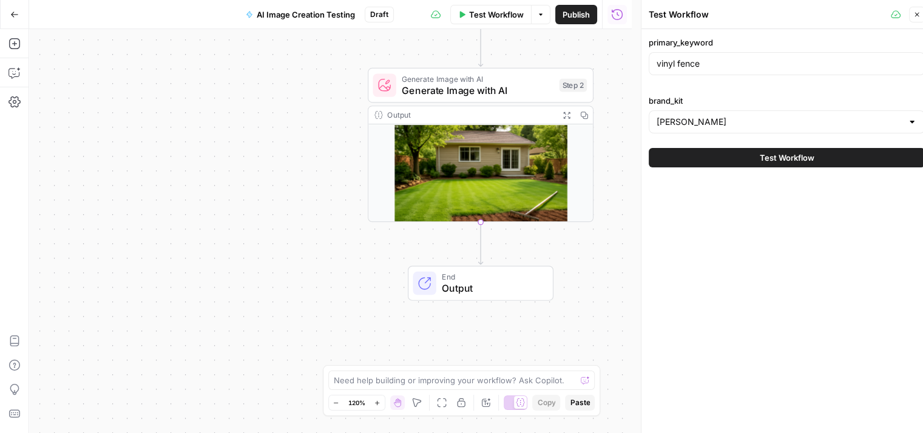
click at [736, 161] on button "Test Workflow" at bounding box center [787, 157] width 276 height 19
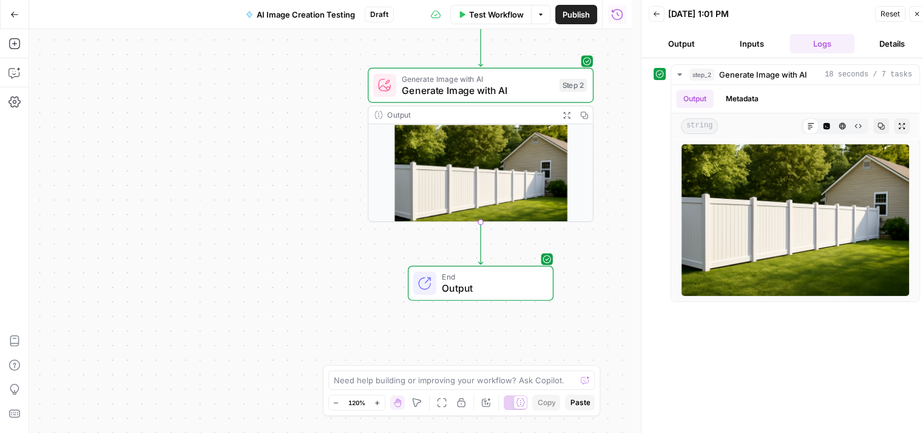
click at [788, 333] on div "step_2 Generate Image with AI 18 seconds / 7 tasks Output Metadata string Markd…" at bounding box center [787, 250] width 267 height 373
click at [884, 13] on span "Reset" at bounding box center [890, 13] width 19 height 11
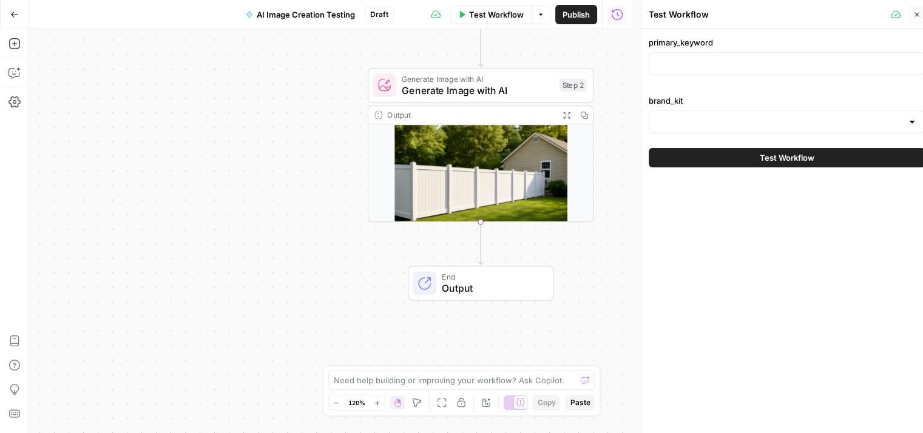
click at [732, 73] on div at bounding box center [787, 63] width 276 height 23
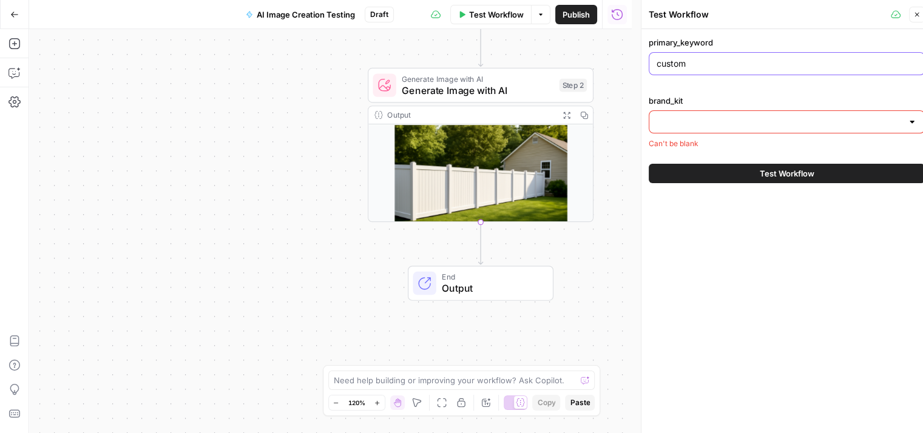
type input "custom closet design"
click at [760, 116] on input "brand_kit" at bounding box center [780, 122] width 246 height 12
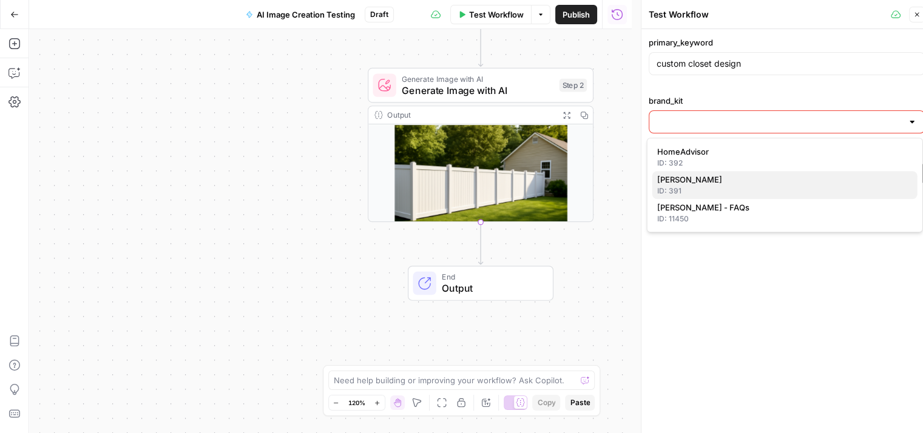
click at [722, 192] on div "ID: 391" at bounding box center [785, 191] width 256 height 11
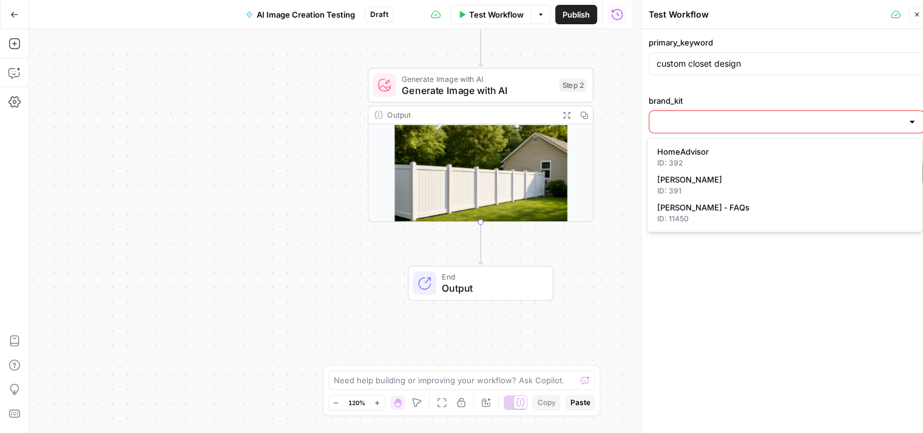
type input "[PERSON_NAME]"
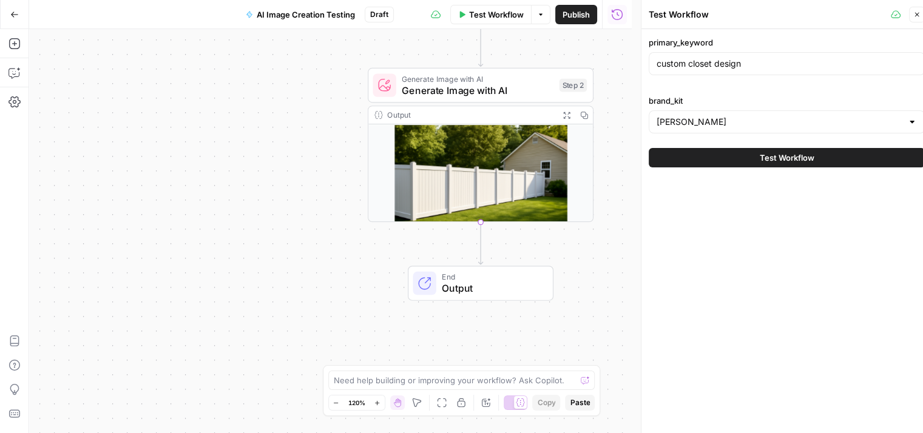
click at [775, 154] on span "Test Workflow" at bounding box center [787, 158] width 55 height 12
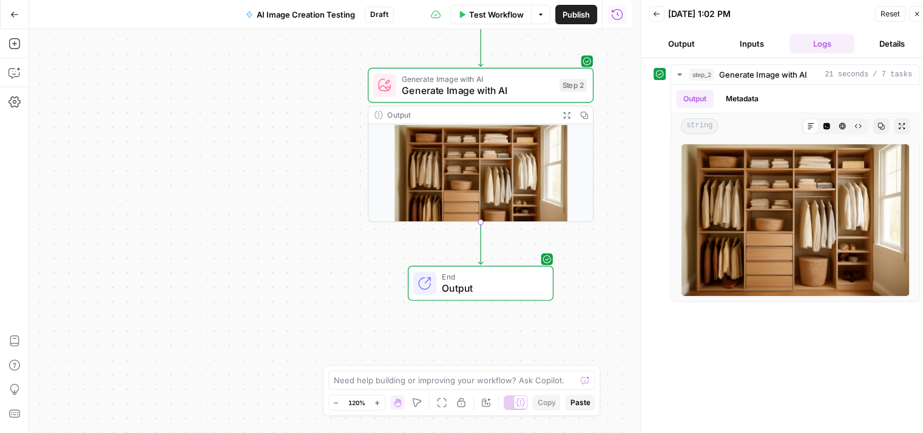
click at [772, 324] on div "step_2 Generate Image with AI 21 seconds / 7 tasks Output Metadata string Markd…" at bounding box center [787, 250] width 267 height 373
click at [880, 13] on button "Reset" at bounding box center [890, 14] width 30 height 16
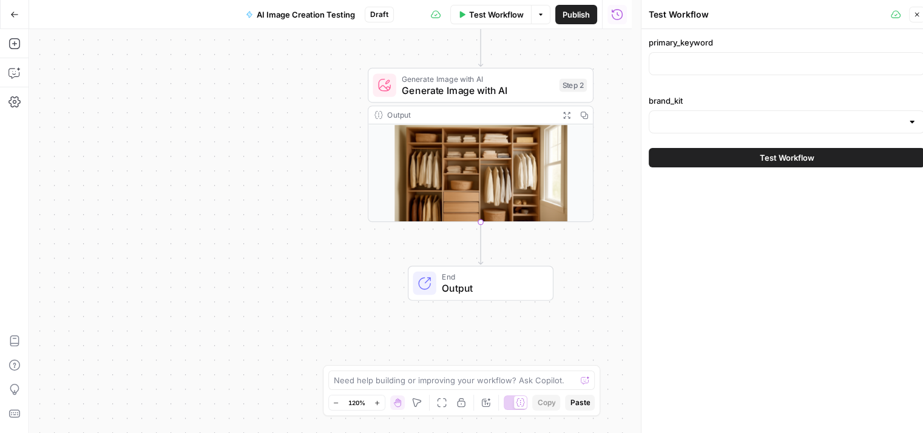
click at [727, 56] on div at bounding box center [787, 63] width 276 height 23
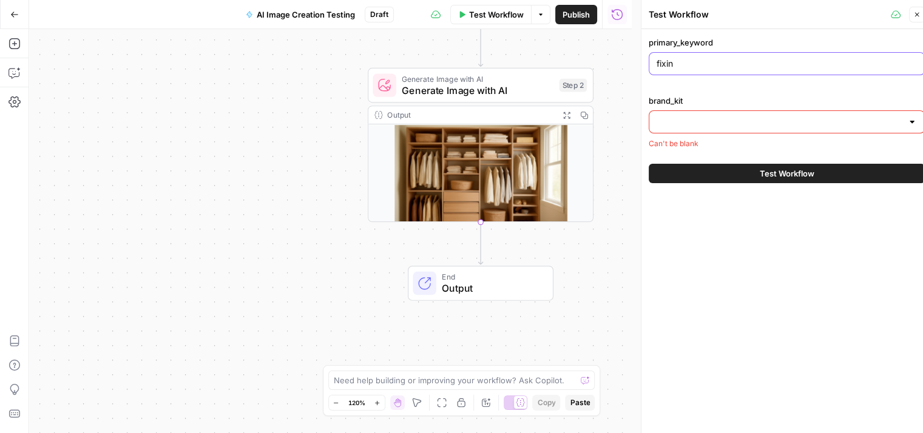
type input "fixing a cracked shower base"
click at [766, 121] on input "brand_kit" at bounding box center [780, 122] width 246 height 12
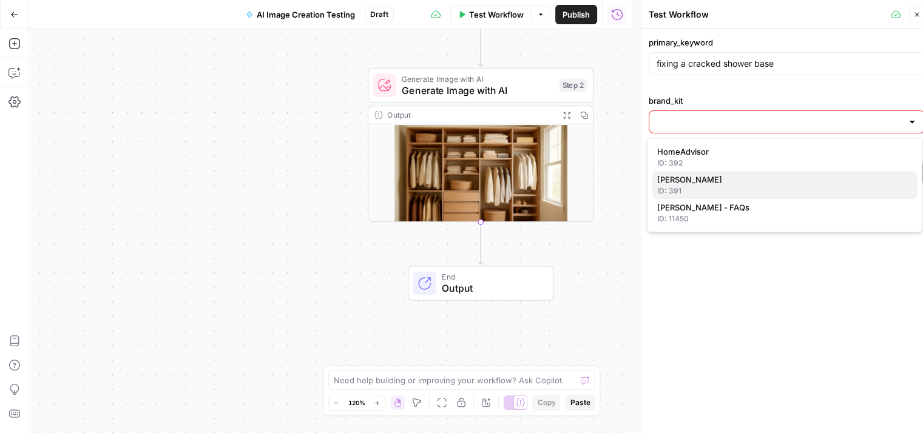
click at [739, 182] on span "[PERSON_NAME]" at bounding box center [782, 180] width 251 height 12
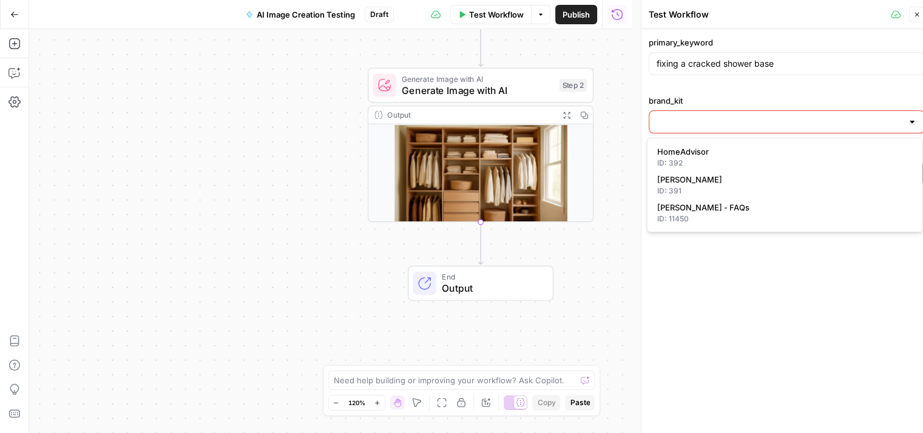
type input "[PERSON_NAME]"
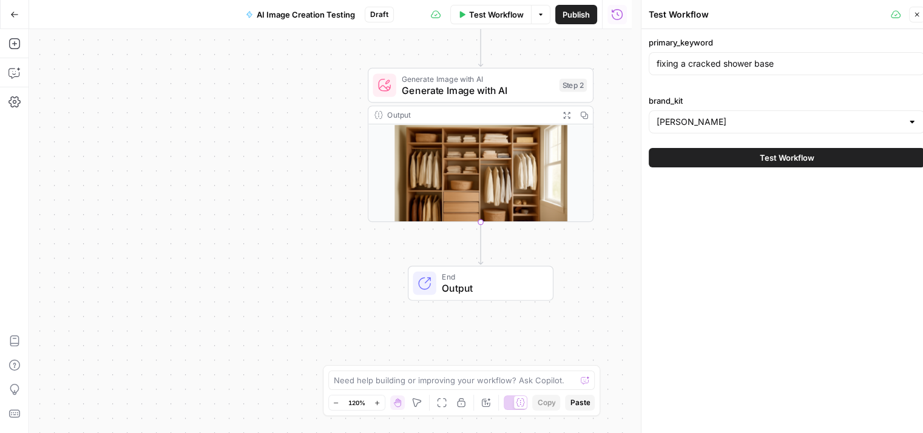
click at [764, 160] on span "Test Workflow" at bounding box center [787, 158] width 55 height 12
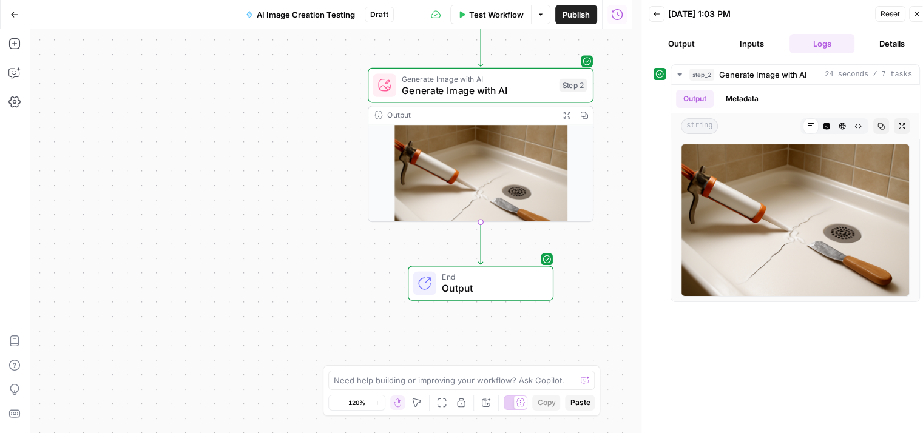
click at [889, 13] on span "Reset" at bounding box center [890, 13] width 19 height 11
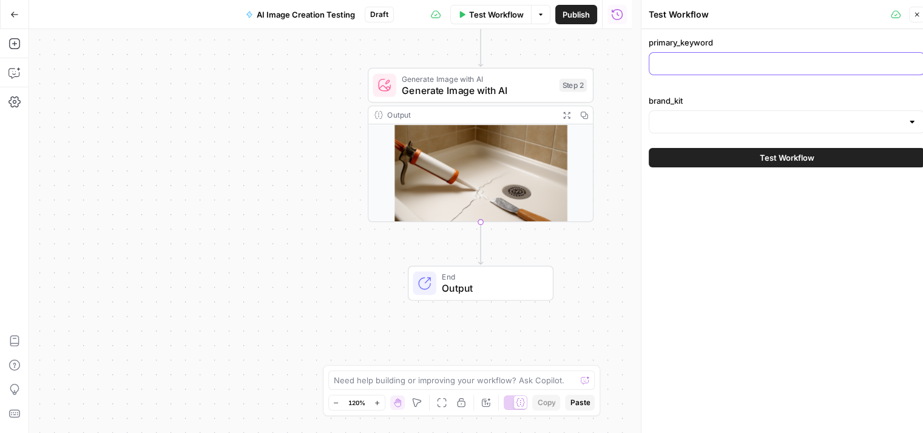
click at [746, 61] on input "primary_keyword" at bounding box center [787, 64] width 260 height 12
type input "engineered hardwood vs lvp"
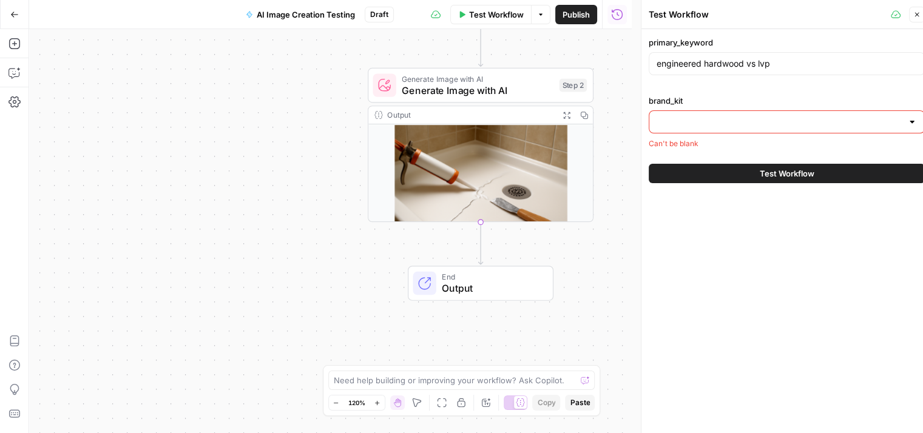
click at [742, 120] on input "brand_kit" at bounding box center [780, 122] width 246 height 12
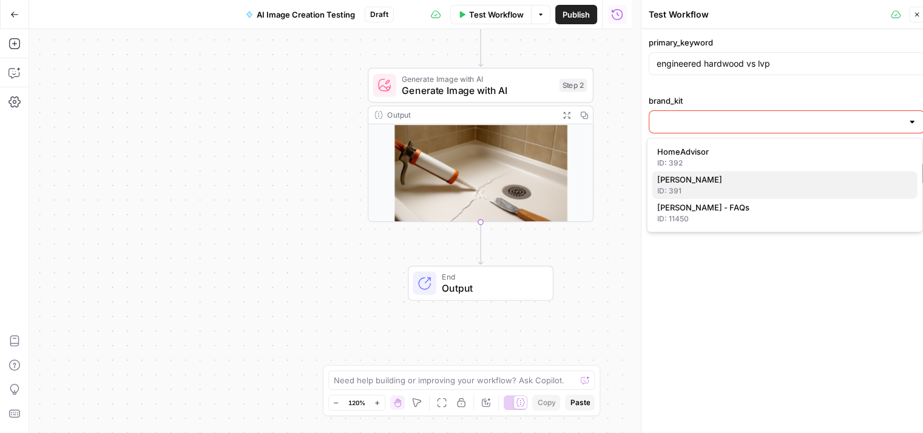
click at [711, 188] on div "ID: 391" at bounding box center [785, 191] width 256 height 11
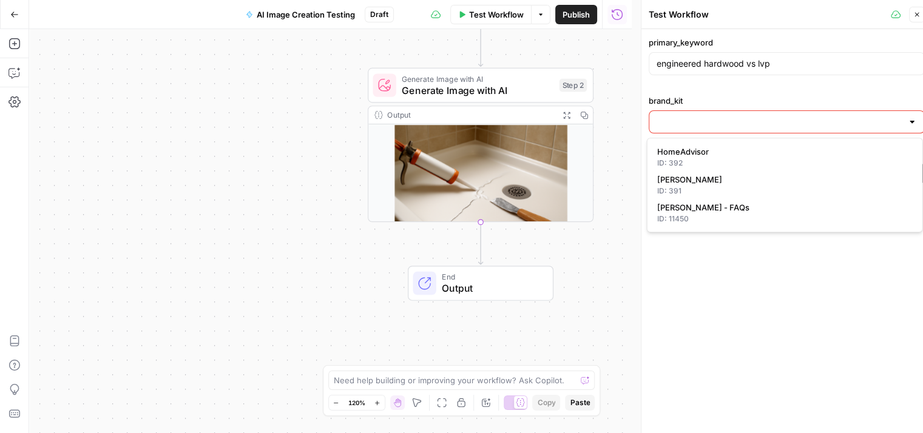
type input "[PERSON_NAME]"
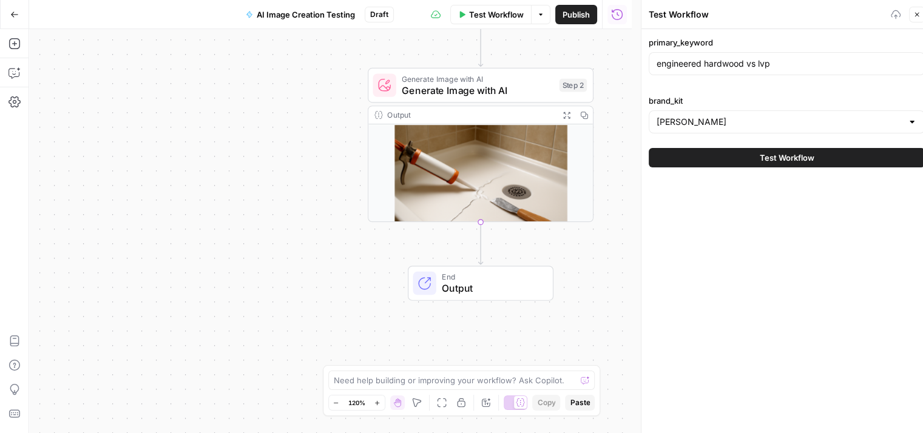
click at [753, 158] on button "Test Workflow" at bounding box center [787, 157] width 276 height 19
click at [796, 154] on span "Test Workflow" at bounding box center [787, 158] width 55 height 12
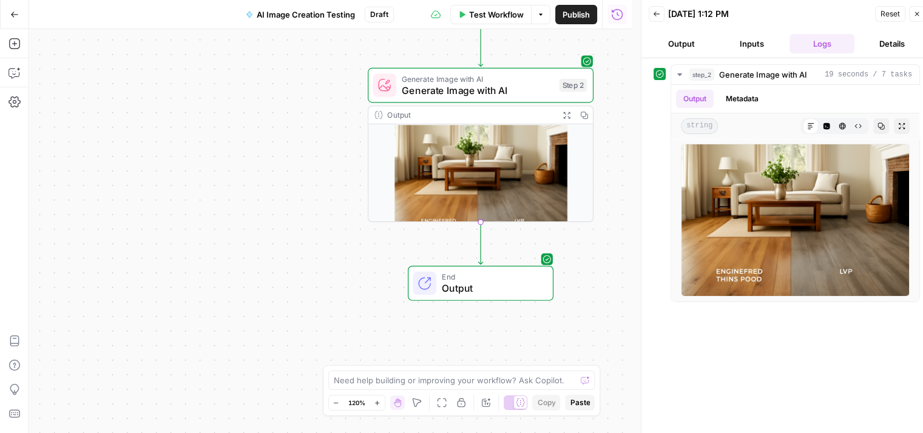
click at [827, 328] on div "step_2 Generate Image with AI 19 seconds / 7 tasks Output Metadata string Markd…" at bounding box center [787, 250] width 267 height 373
click at [879, 15] on button "Reset" at bounding box center [890, 14] width 30 height 16
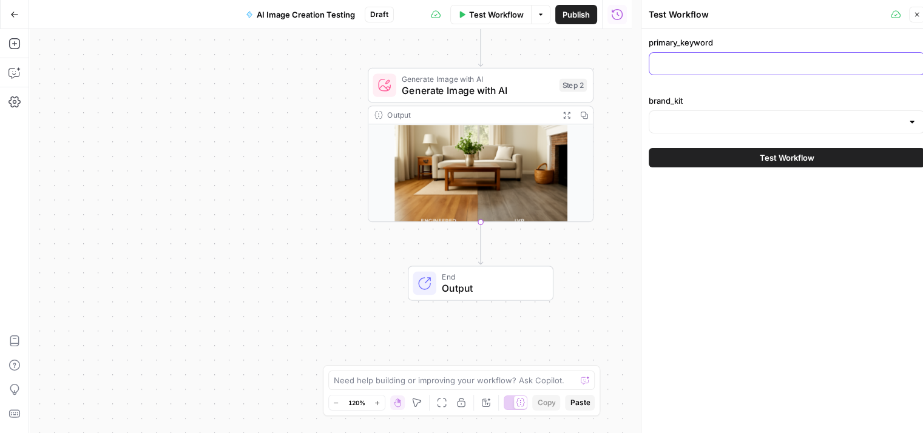
click at [759, 59] on input "primary_keyword" at bounding box center [787, 64] width 260 height 12
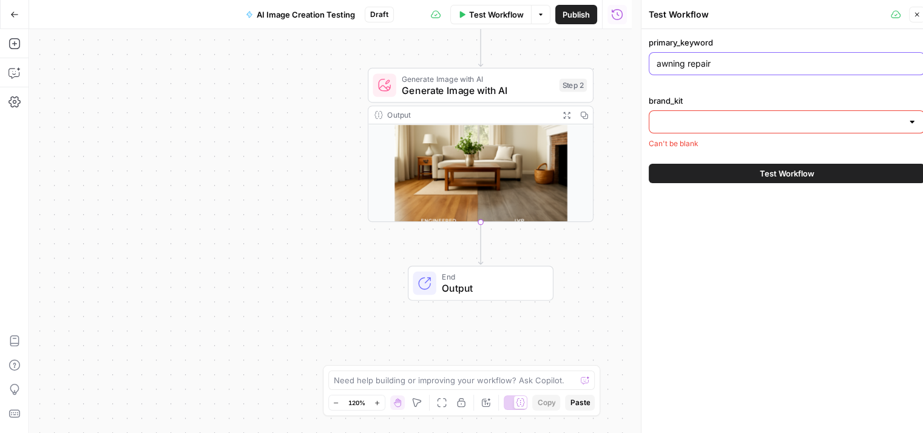
type input "awning repair"
click at [709, 123] on input "brand_kit" at bounding box center [780, 122] width 246 height 12
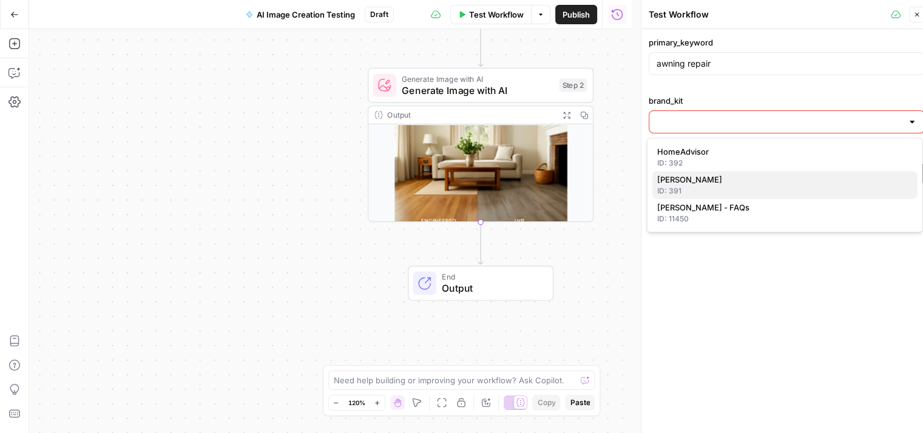
click at [707, 185] on span "[PERSON_NAME]" at bounding box center [782, 180] width 251 height 12
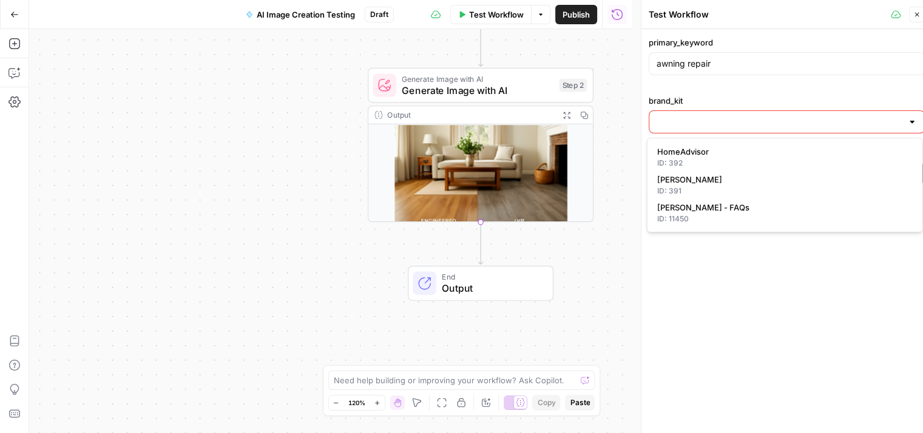
type input "[PERSON_NAME]"
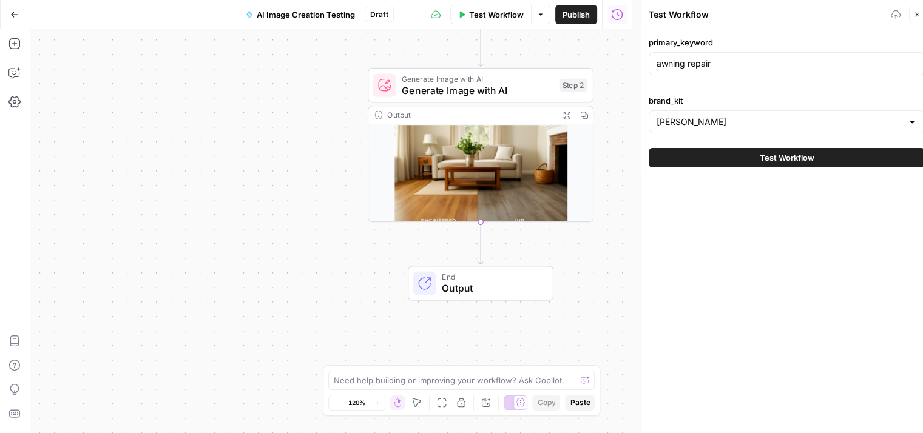
click at [725, 152] on button "Test Workflow" at bounding box center [787, 157] width 276 height 19
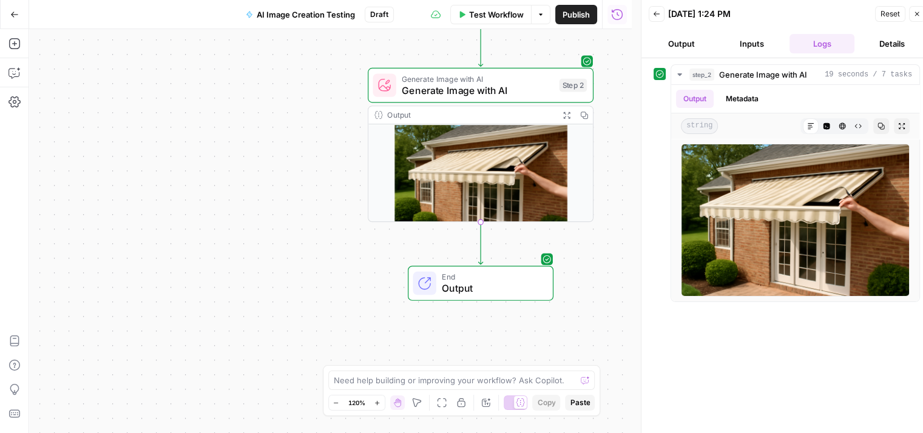
click at [890, 13] on span "Reset" at bounding box center [890, 13] width 19 height 11
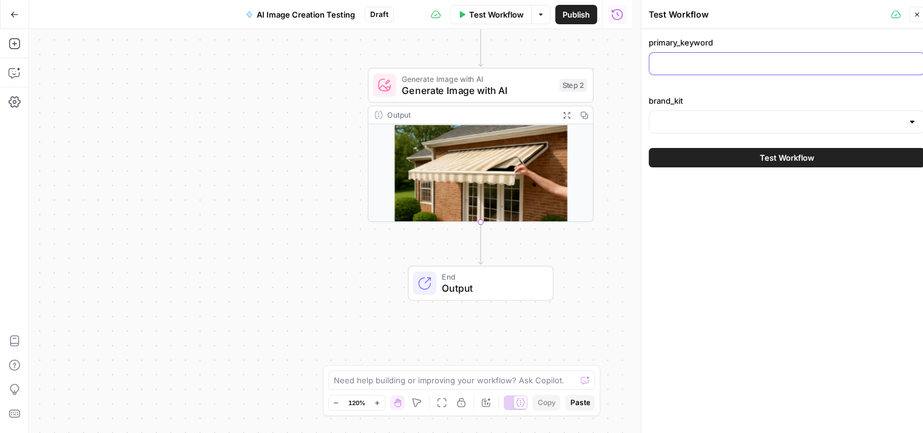
click at [809, 56] on div at bounding box center [787, 63] width 276 height 23
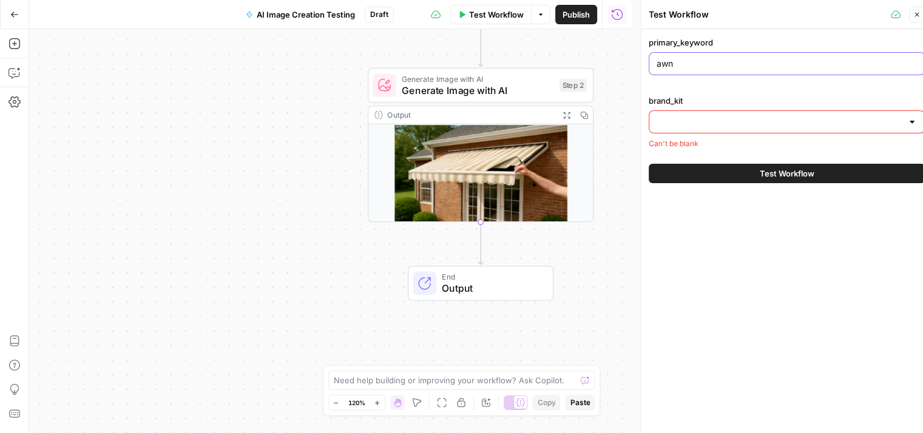
type input "awning repair"
click at [690, 131] on div at bounding box center [787, 121] width 276 height 23
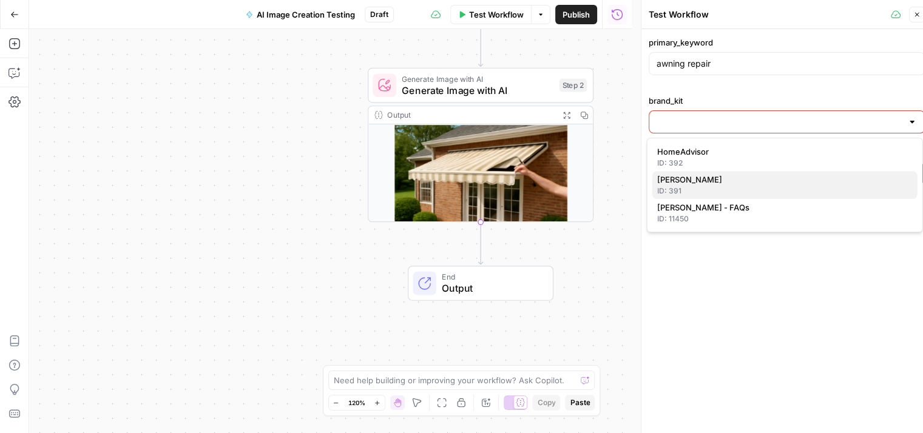
click at [710, 177] on span "[PERSON_NAME]" at bounding box center [782, 180] width 251 height 12
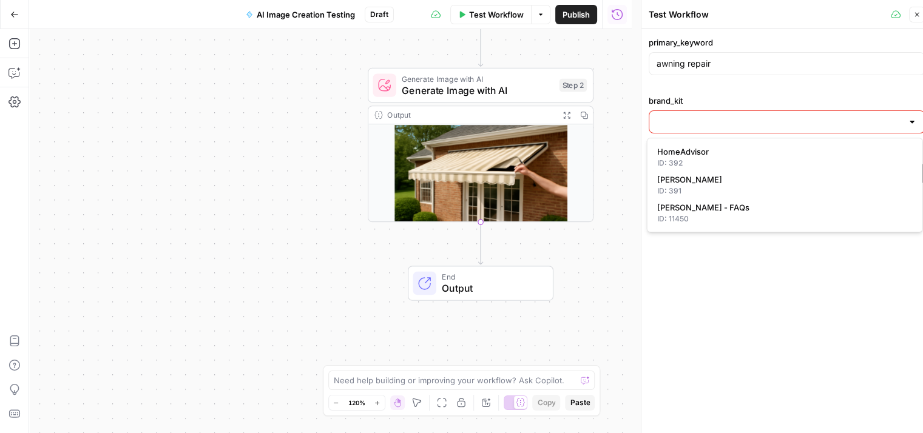
type input "[PERSON_NAME]"
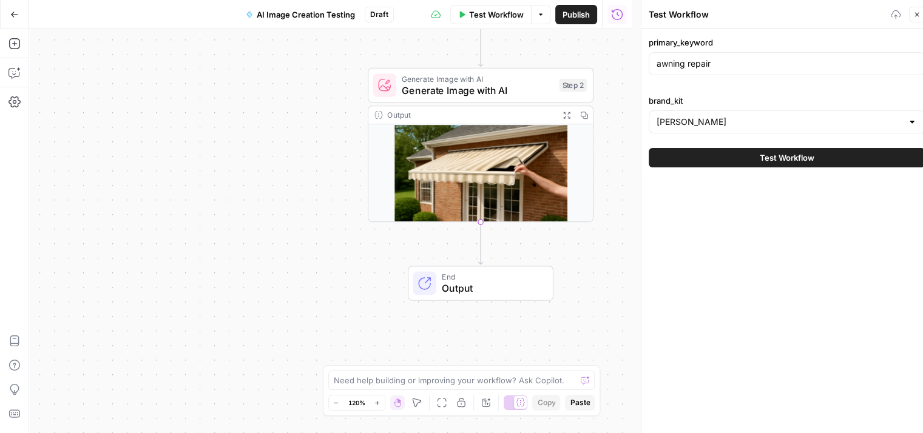
click at [733, 163] on button "Test Workflow" at bounding box center [787, 157] width 276 height 19
click at [753, 161] on button "Test Workflow" at bounding box center [787, 157] width 276 height 19
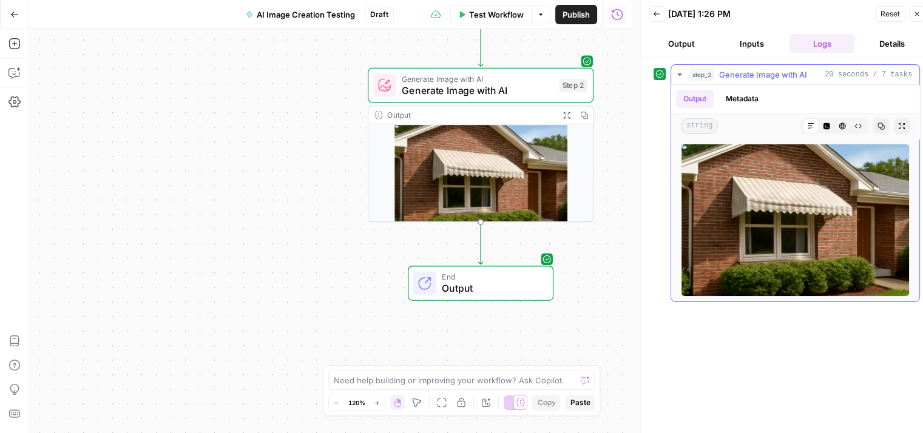
drag, startPoint x: 806, startPoint y: 175, endPoint x: 833, endPoint y: 191, distance: 31.0
click at [833, 191] on img at bounding box center [795, 220] width 229 height 153
click at [881, 18] on span "Reset" at bounding box center [890, 13] width 19 height 11
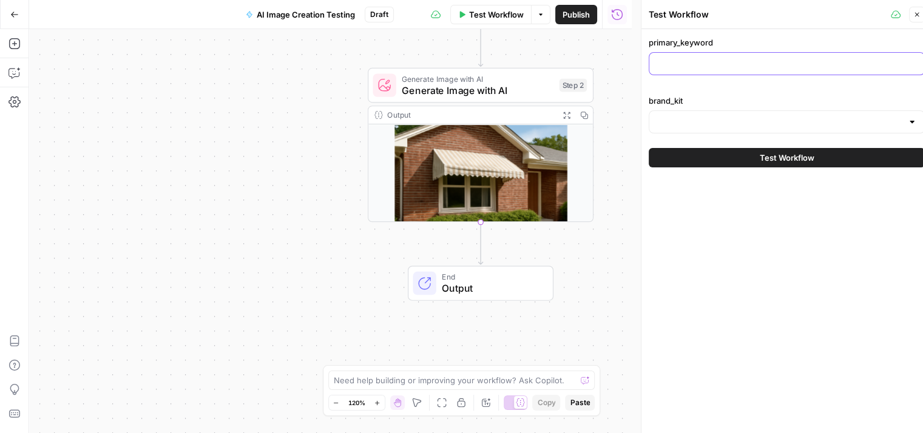
click at [779, 65] on input "primary_keyword" at bounding box center [787, 64] width 260 height 12
type input "awning repair"
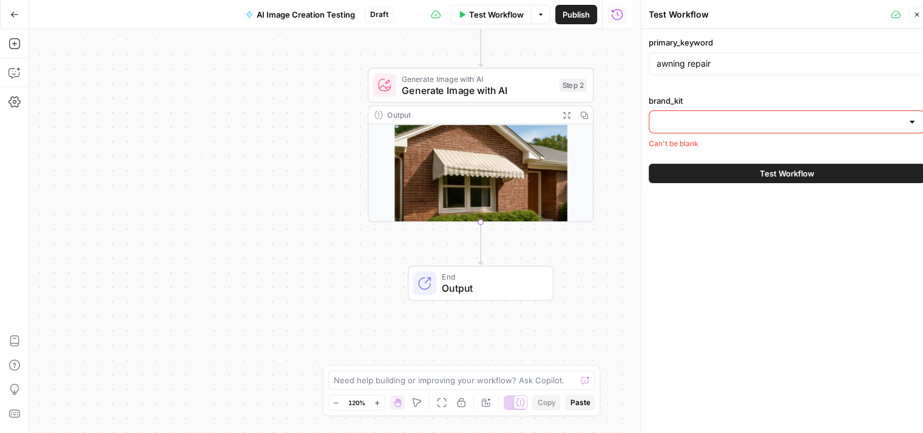
drag, startPoint x: 714, startPoint y: 118, endPoint x: 721, endPoint y: 123, distance: 7.9
click at [715, 119] on input "brand_kit" at bounding box center [780, 122] width 246 height 12
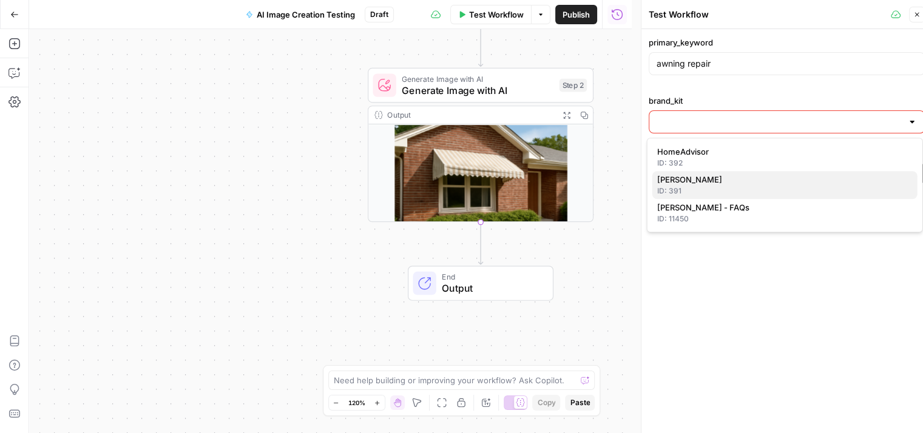
click at [710, 187] on div "ID: 391" at bounding box center [785, 191] width 256 height 11
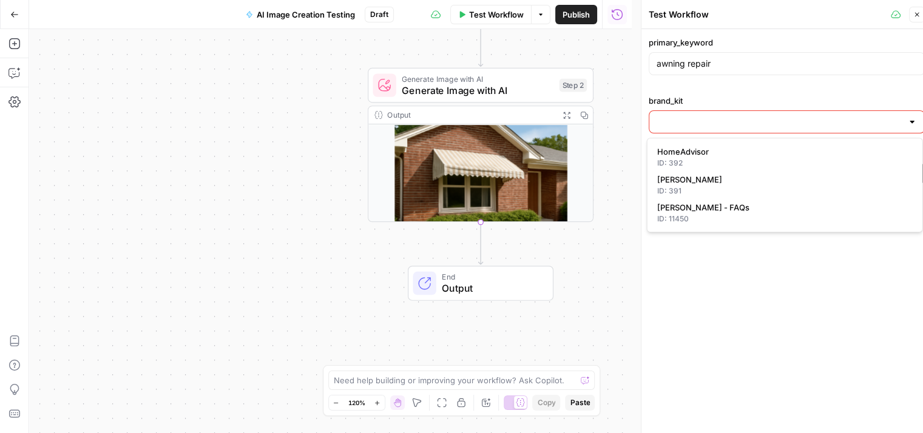
type input "[PERSON_NAME]"
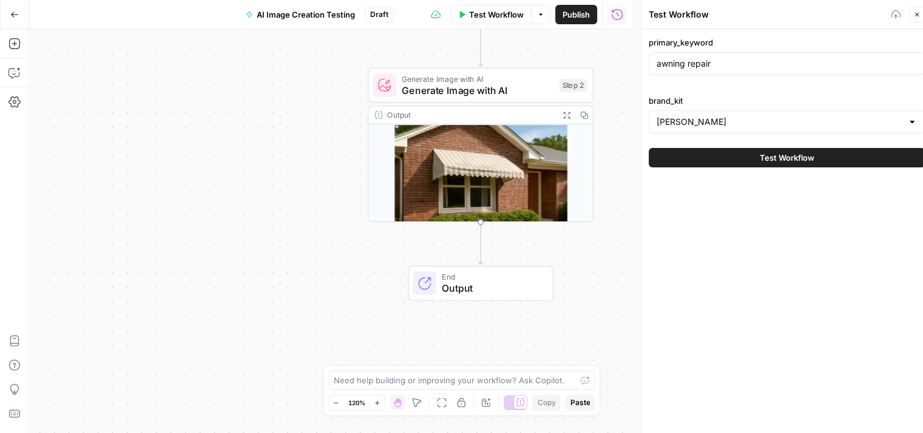
click at [741, 157] on button "Test Workflow" at bounding box center [787, 157] width 276 height 19
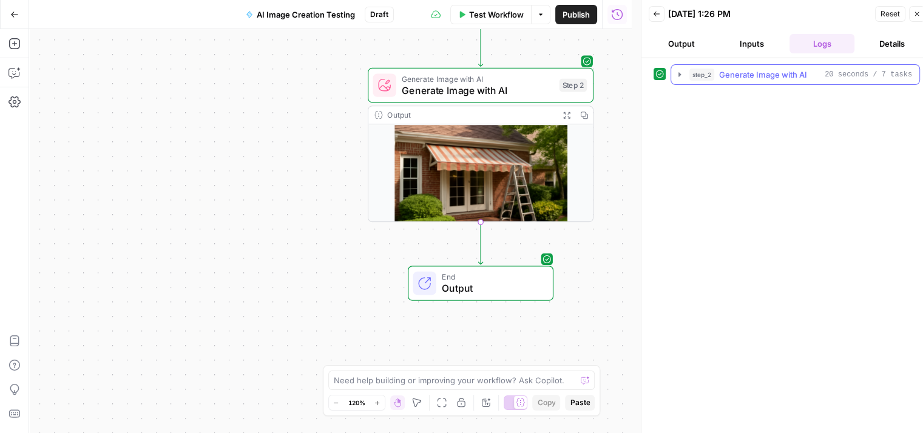
click at [677, 75] on icon "button" at bounding box center [680, 75] width 10 height 10
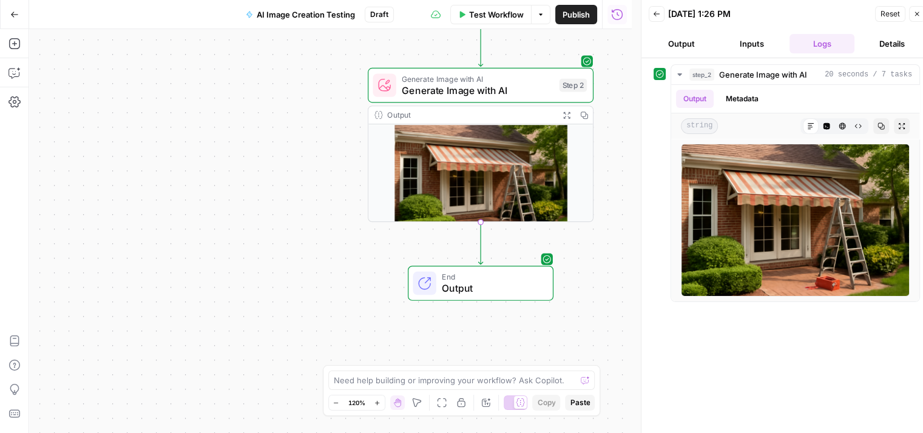
click at [889, 10] on span "Reset" at bounding box center [890, 13] width 19 height 11
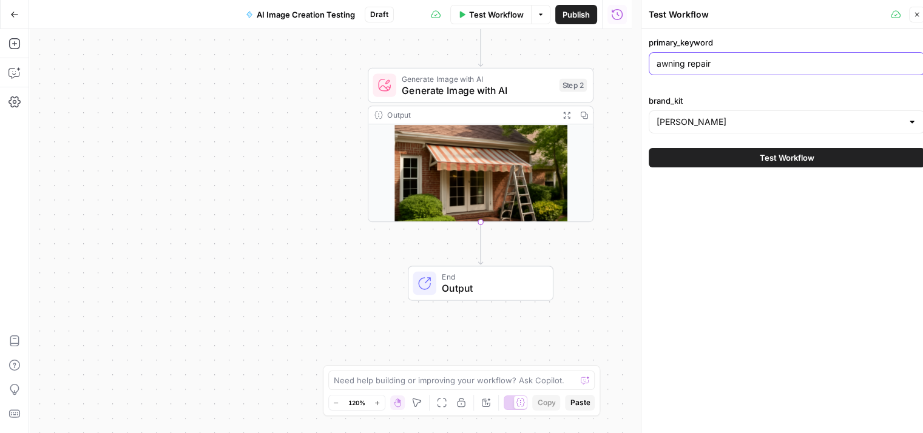
drag, startPoint x: 747, startPoint y: 61, endPoint x: 645, endPoint y: 64, distance: 102.6
click at [645, 64] on div "Test Workflow Close primary_keyword awning repair brand_kit [PERSON_NAME] Test …" at bounding box center [786, 221] width 291 height 443
paste input "driveway resurfacing"
type input "driveway resurfacing"
click at [784, 157] on span "Test Workflow" at bounding box center [787, 158] width 55 height 12
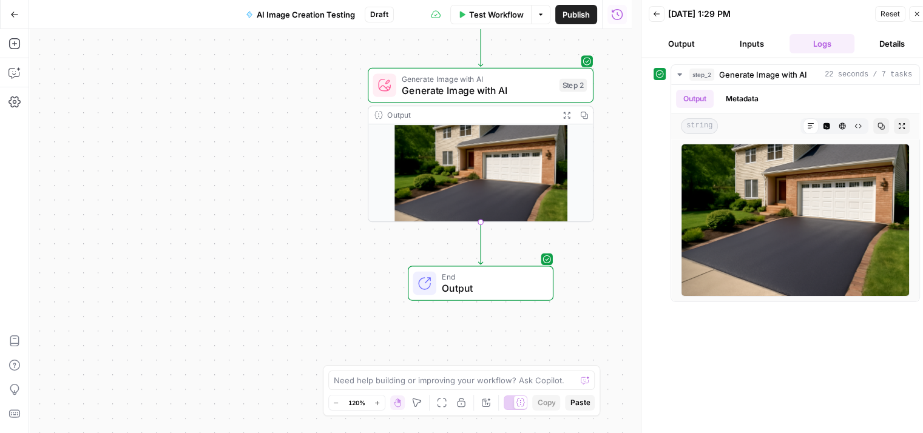
click at [759, 48] on button "Inputs" at bounding box center [752, 43] width 66 height 19
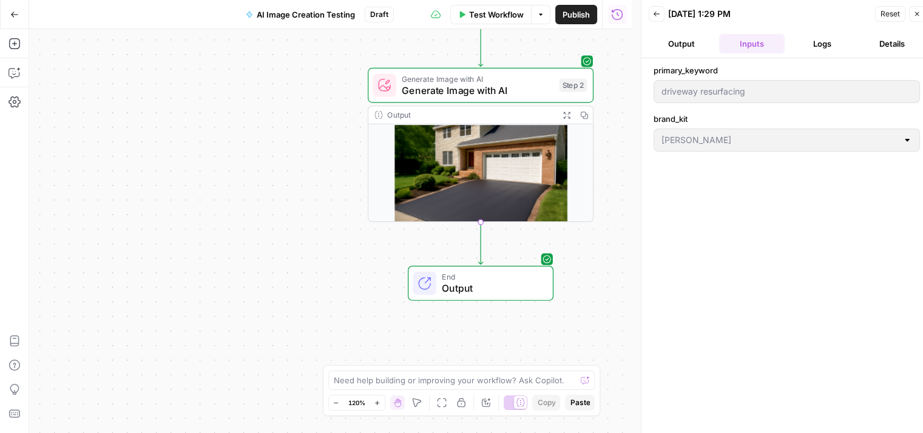
click at [891, 18] on span "Reset" at bounding box center [890, 13] width 19 height 11
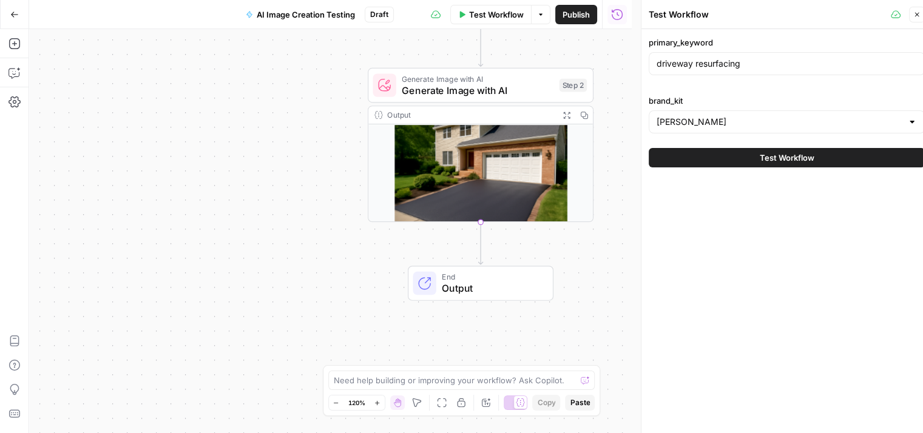
click at [816, 155] on button "Test Workflow" at bounding box center [787, 157] width 276 height 19
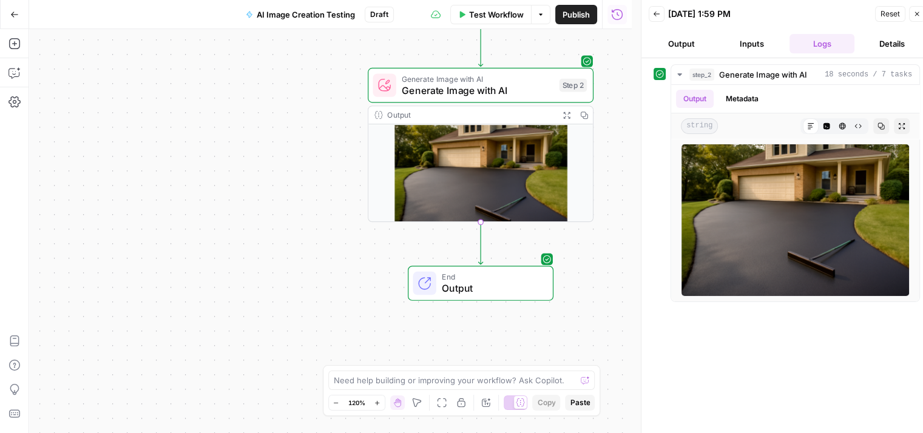
click at [885, 13] on span "Reset" at bounding box center [890, 13] width 19 height 11
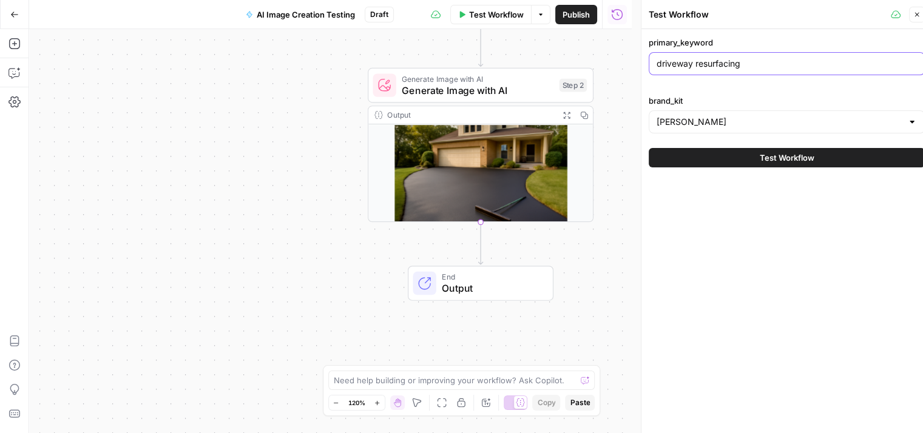
click at [699, 64] on input "driveway resurfacing" at bounding box center [787, 64] width 260 height 12
type input "driveway concrete resurfacing"
click at [814, 155] on span "Test Workflow" at bounding box center [787, 158] width 55 height 12
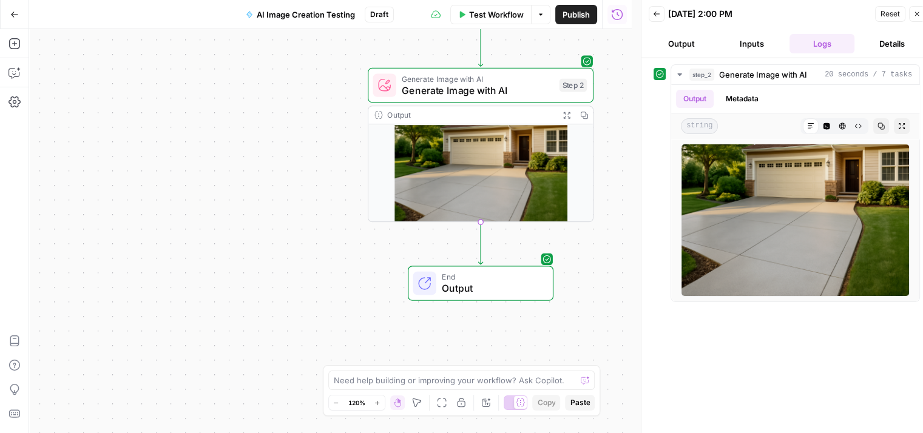
click at [898, 10] on span "Reset" at bounding box center [890, 13] width 19 height 11
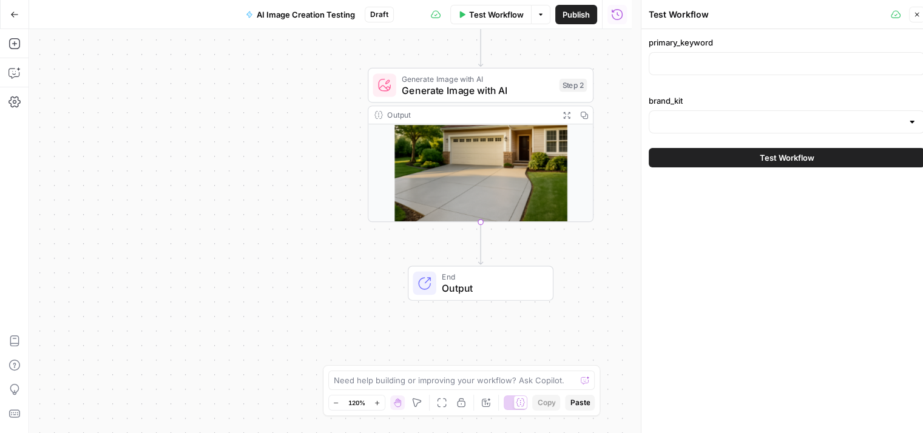
click at [729, 81] on div "primary_keyword brand_kit" at bounding box center [787, 84] width 276 height 97
click at [749, 61] on input "primary_keyword" at bounding box center [787, 64] width 260 height 12
paste input "copper countertops installation"
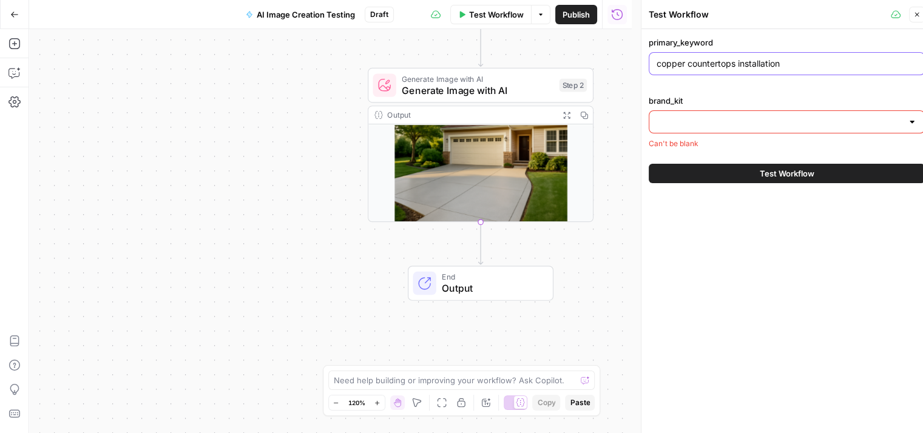
type input "copper countertops installation"
click at [748, 122] on input "brand_kit" at bounding box center [780, 122] width 246 height 12
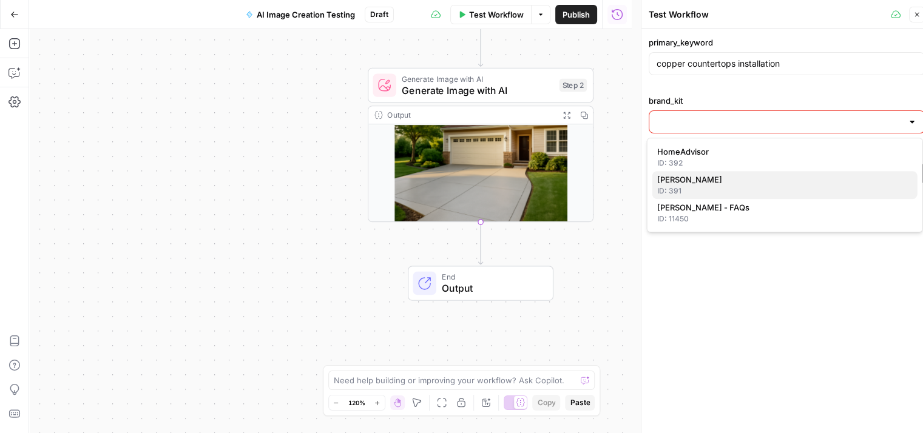
click at [699, 177] on span "[PERSON_NAME]" at bounding box center [782, 180] width 251 height 12
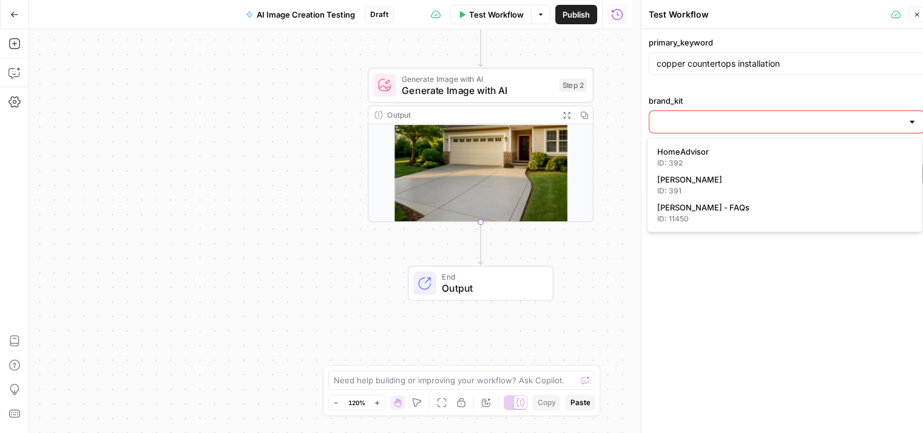
type input "[PERSON_NAME]"
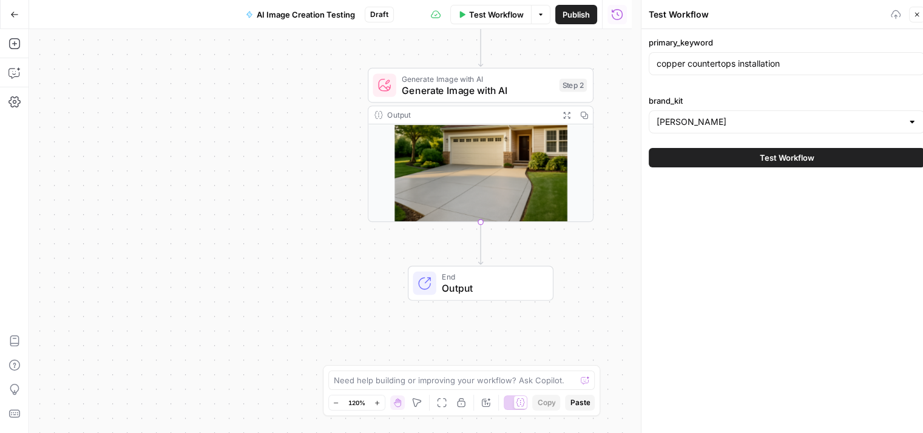
click at [767, 159] on span "Test Workflow" at bounding box center [787, 158] width 55 height 12
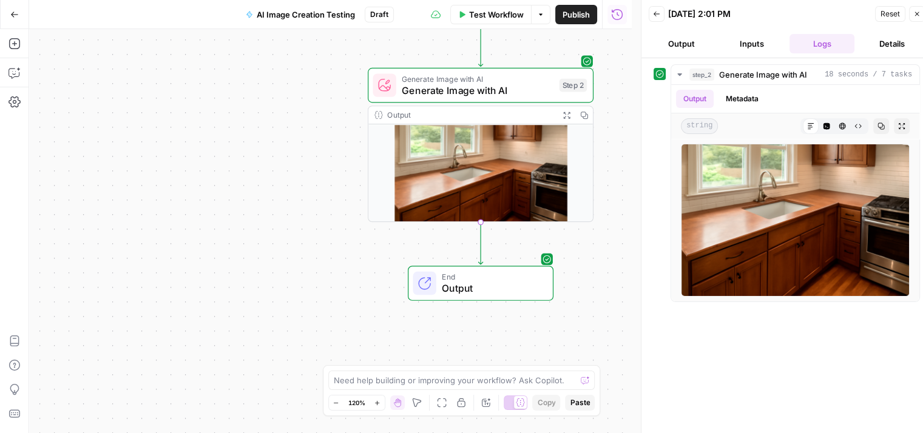
click at [891, 13] on span "Reset" at bounding box center [890, 13] width 19 height 11
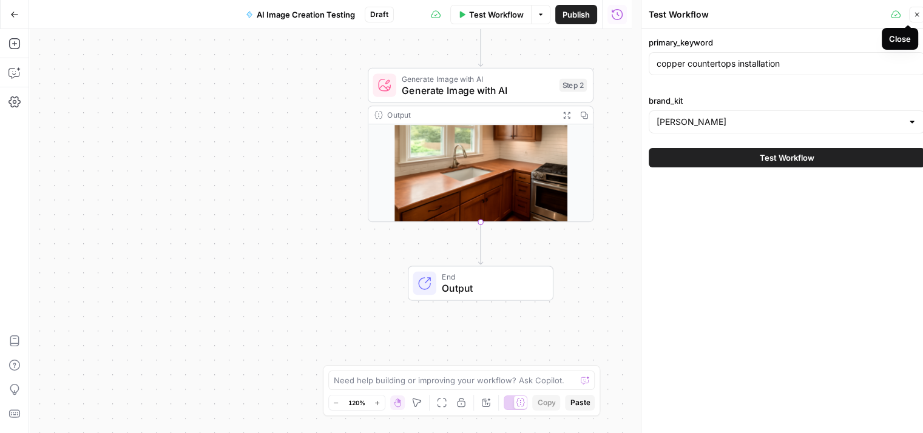
click at [918, 15] on icon "button" at bounding box center [917, 14] width 7 height 7
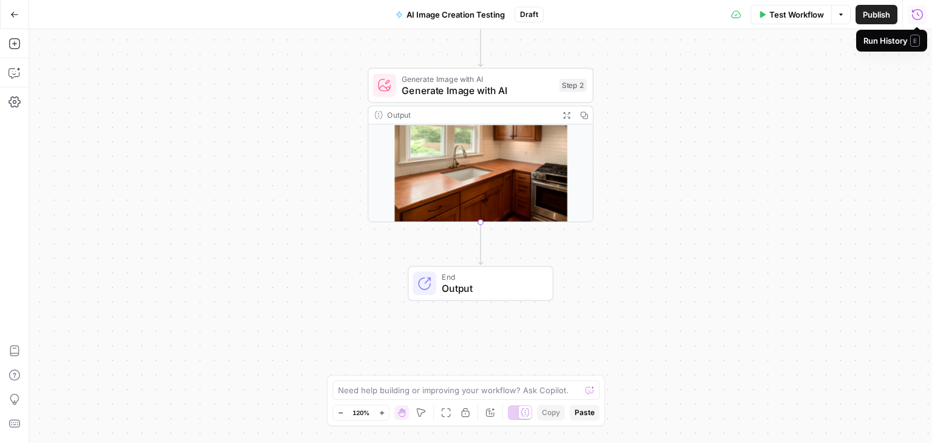
click at [915, 16] on icon "button" at bounding box center [918, 14] width 12 height 12
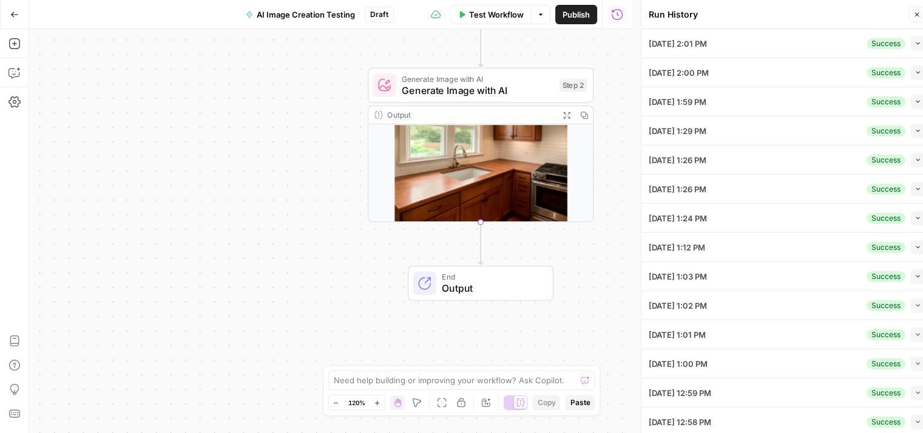
click at [915, 40] on icon "button" at bounding box center [918, 43] width 7 height 7
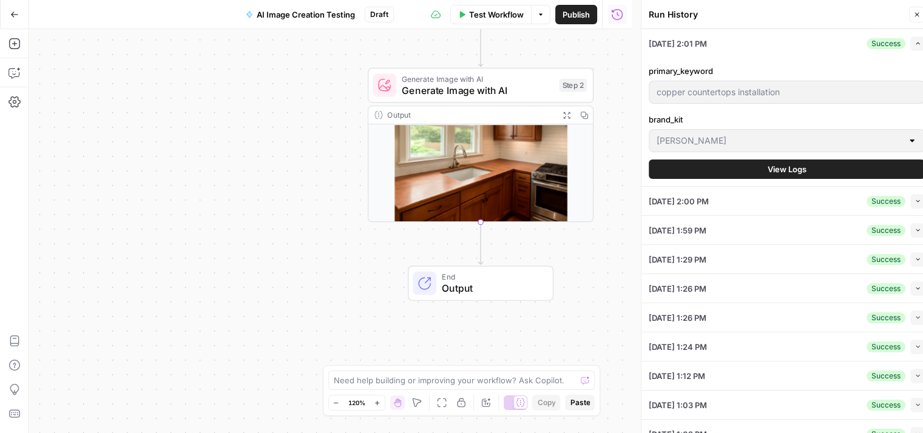
click at [776, 161] on button "View Logs" at bounding box center [787, 169] width 276 height 19
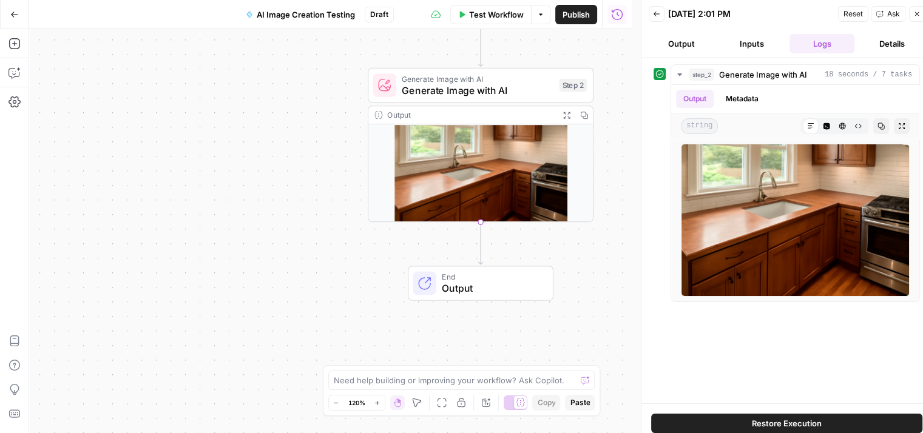
click at [852, 12] on span "Reset" at bounding box center [853, 13] width 19 height 11
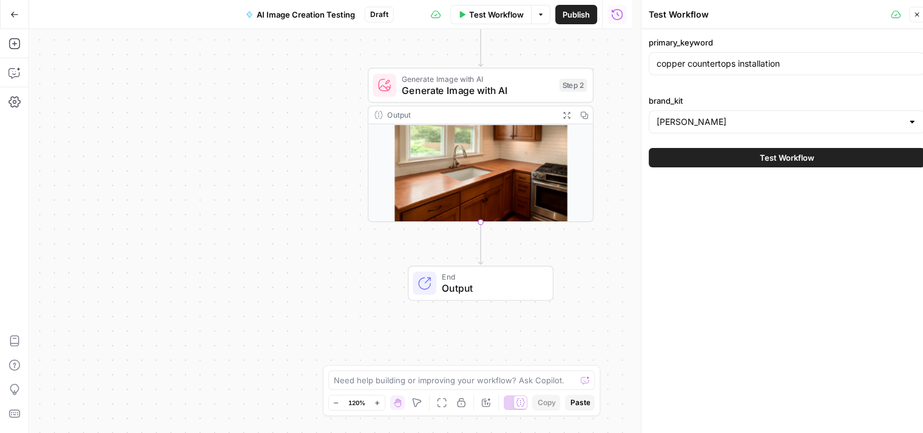
click at [725, 155] on button "Test Workflow" at bounding box center [787, 157] width 276 height 19
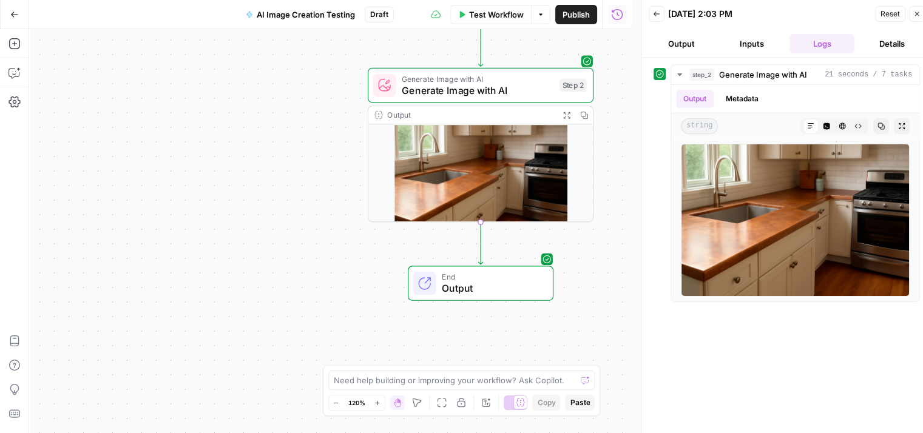
click at [884, 20] on button "Reset" at bounding box center [890, 14] width 30 height 16
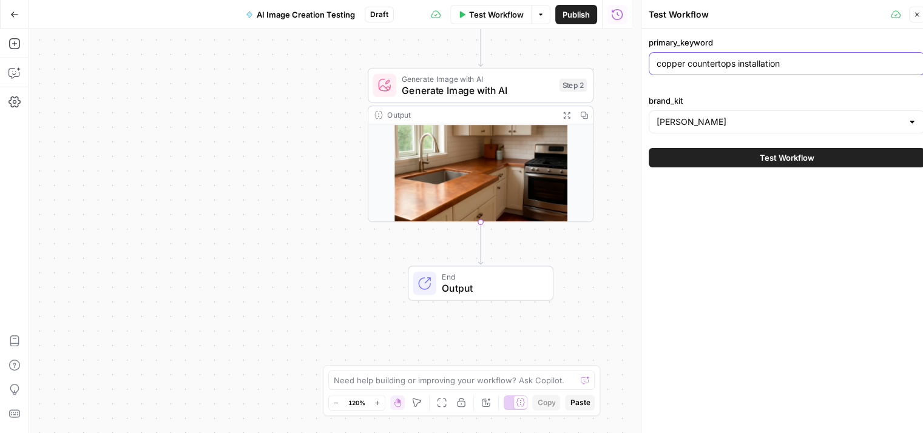
drag, startPoint x: 813, startPoint y: 59, endPoint x: 656, endPoint y: 81, distance: 159.3
click at [656, 81] on div "primary_keyword copper countertops installation brand_kit [PERSON_NAME]" at bounding box center [787, 84] width 276 height 97
paste input "build outdoor pizza ove"
type input "build outdoor pizza oven"
click at [809, 165] on button "Test Workflow" at bounding box center [787, 157] width 276 height 19
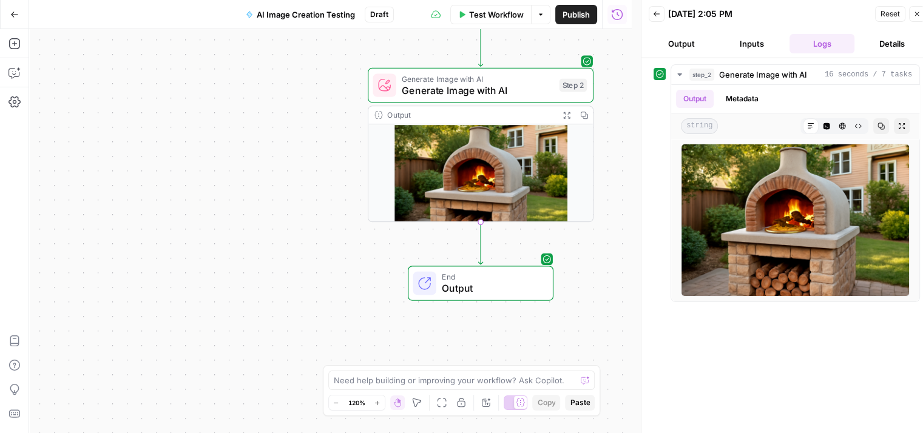
click at [887, 12] on span "Reset" at bounding box center [890, 13] width 19 height 11
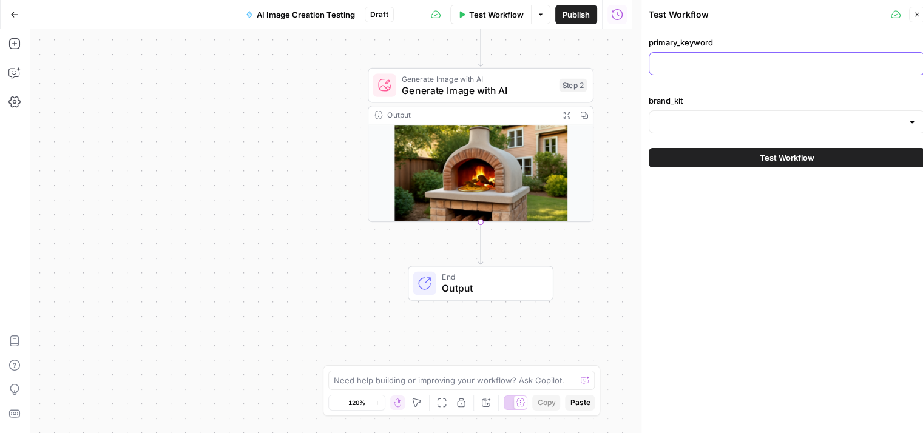
click at [786, 64] on input "primary_keyword" at bounding box center [787, 64] width 260 height 12
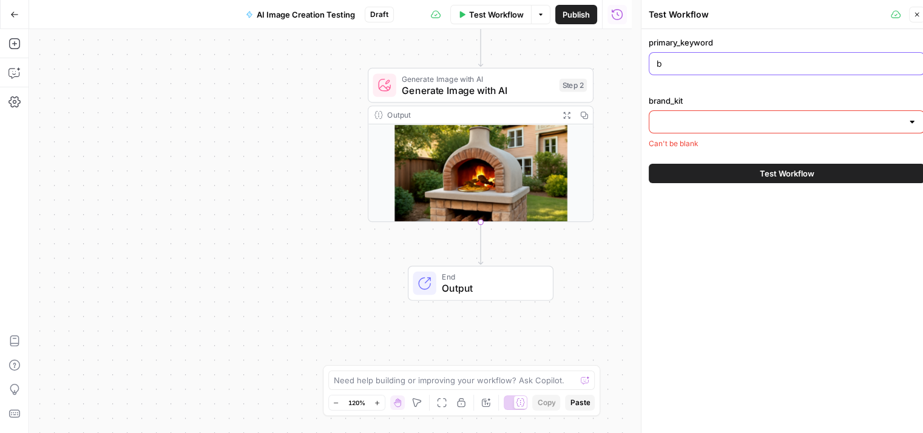
type input "build outdoor pizza oven"
click at [759, 117] on input "brand_kit" at bounding box center [780, 122] width 246 height 12
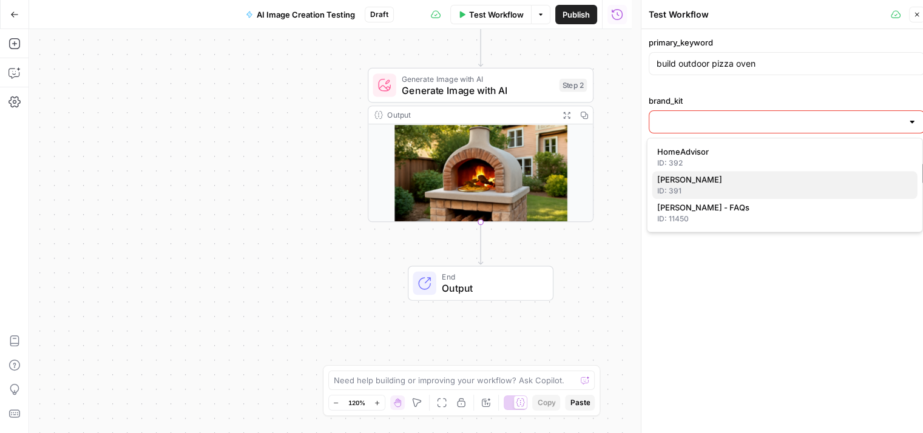
click at [720, 183] on span "[PERSON_NAME]" at bounding box center [782, 180] width 251 height 12
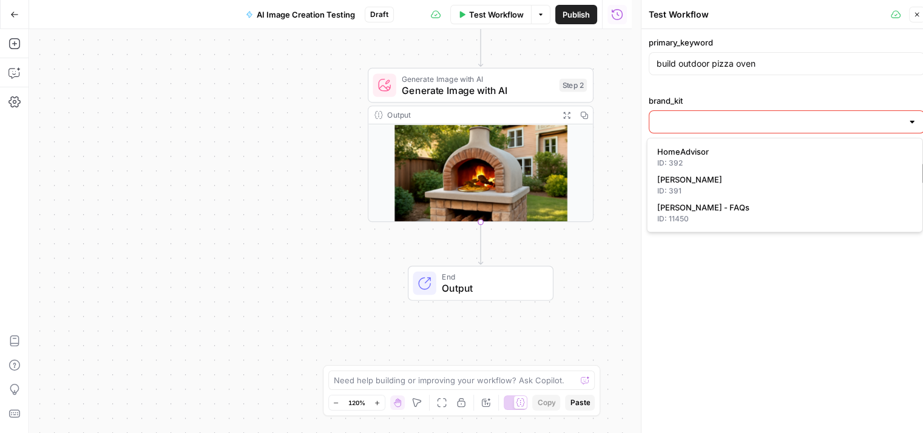
type input "[PERSON_NAME]"
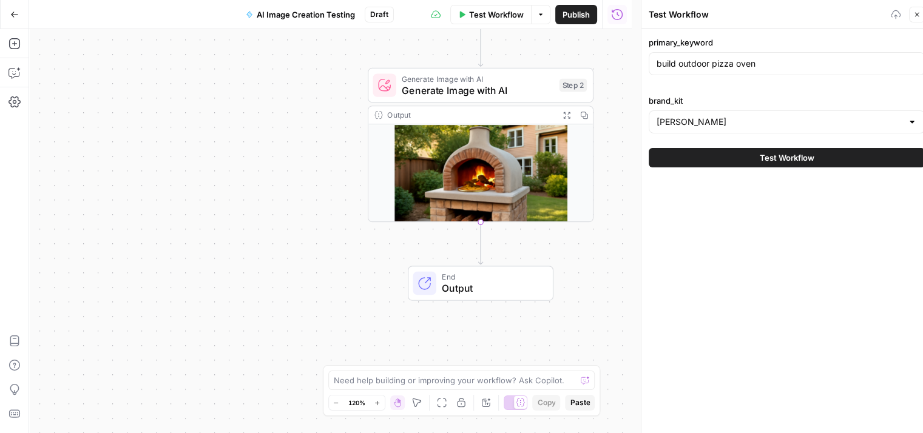
click at [756, 155] on button "Test Workflow" at bounding box center [787, 157] width 276 height 19
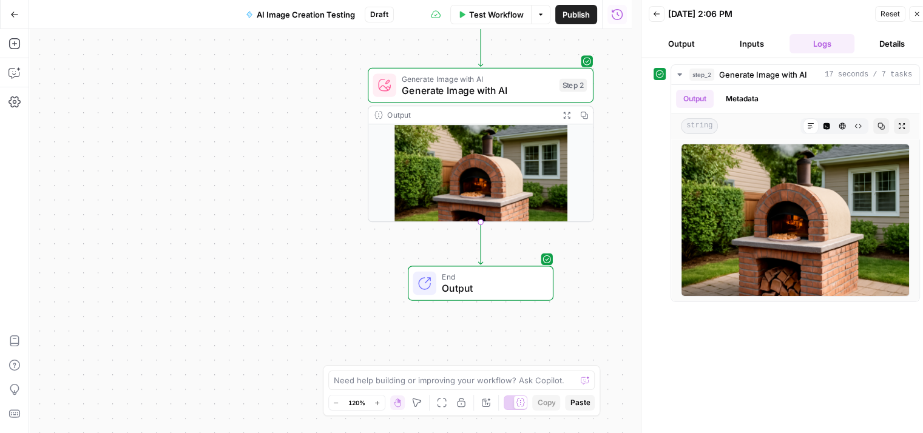
click at [759, 36] on button "Inputs" at bounding box center [752, 43] width 66 height 19
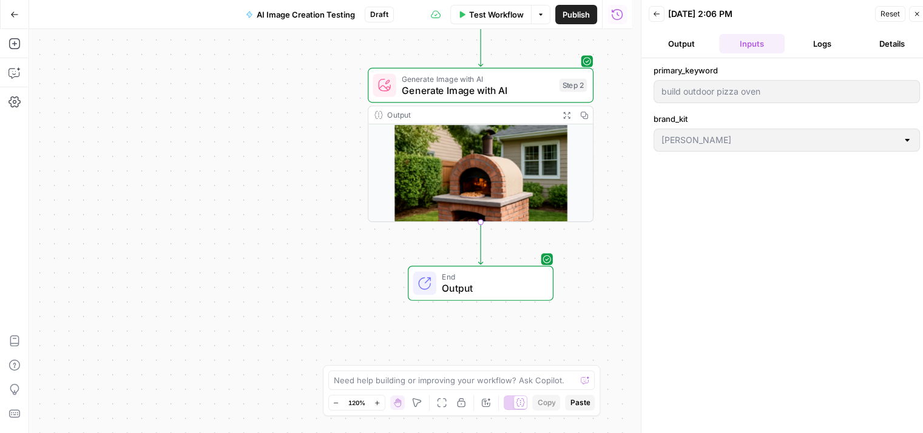
click at [815, 42] on button "Logs" at bounding box center [823, 43] width 66 height 19
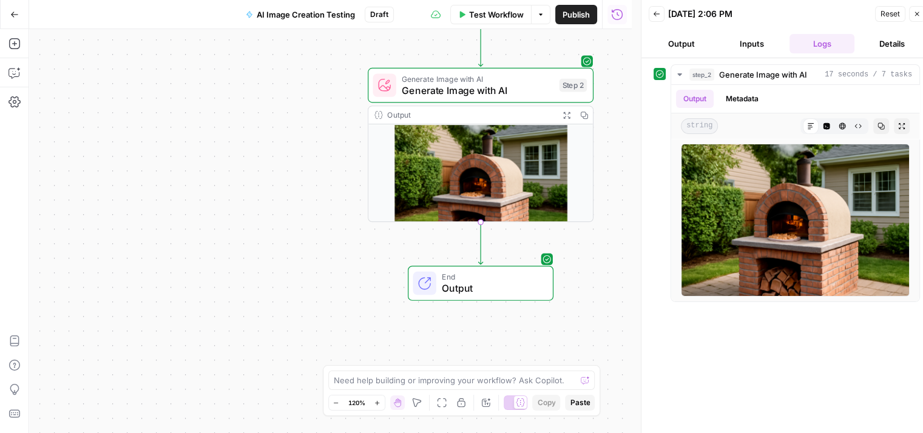
click at [90, 69] on div "Workflow Set Inputs Inputs Generate Image with AI Generate Image with AI Step 2…" at bounding box center [330, 231] width 603 height 404
click at [882, 13] on span "Reset" at bounding box center [890, 13] width 19 height 11
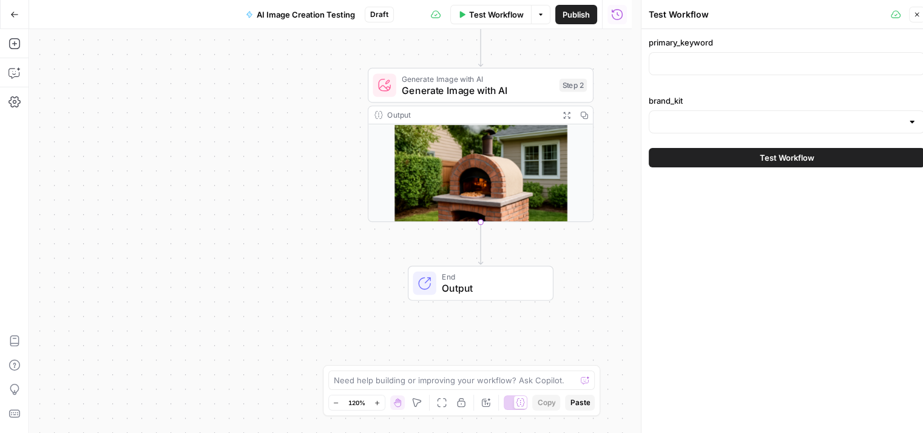
click at [743, 71] on div at bounding box center [787, 63] width 276 height 23
paste input "how fast can mold grow after water damage"
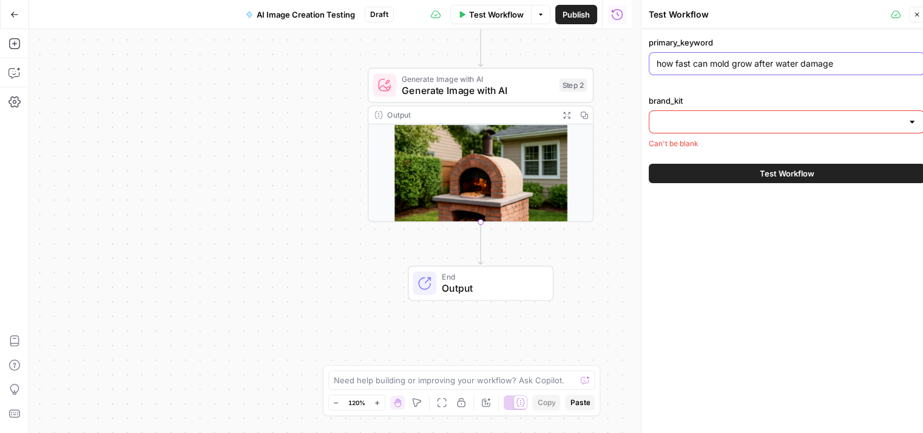
type input "how fast can mold grow after water damage"
click at [762, 118] on input "brand_kit" at bounding box center [780, 122] width 246 height 12
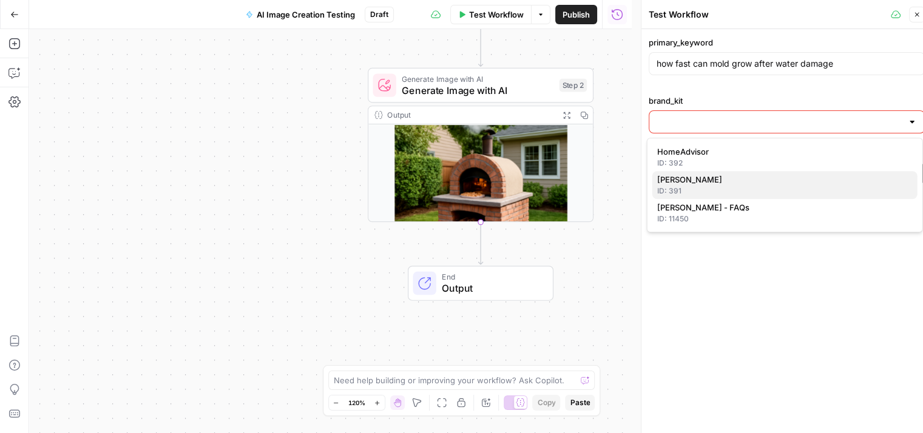
click at [739, 179] on span "[PERSON_NAME]" at bounding box center [782, 180] width 251 height 12
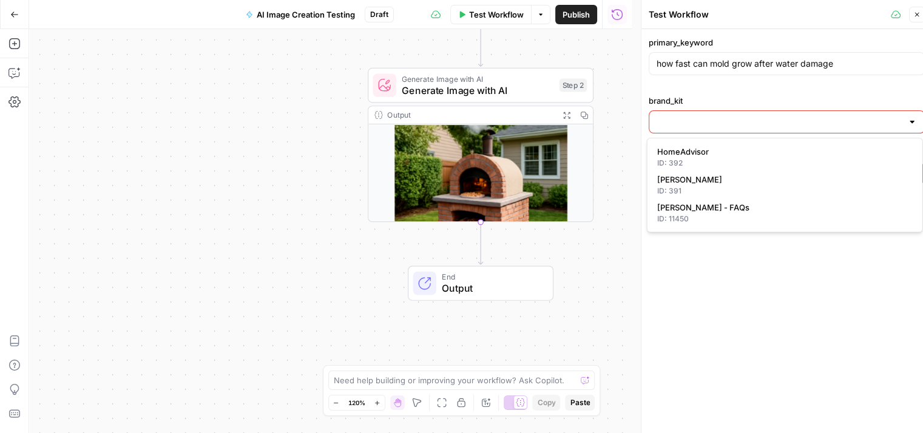
type input "[PERSON_NAME]"
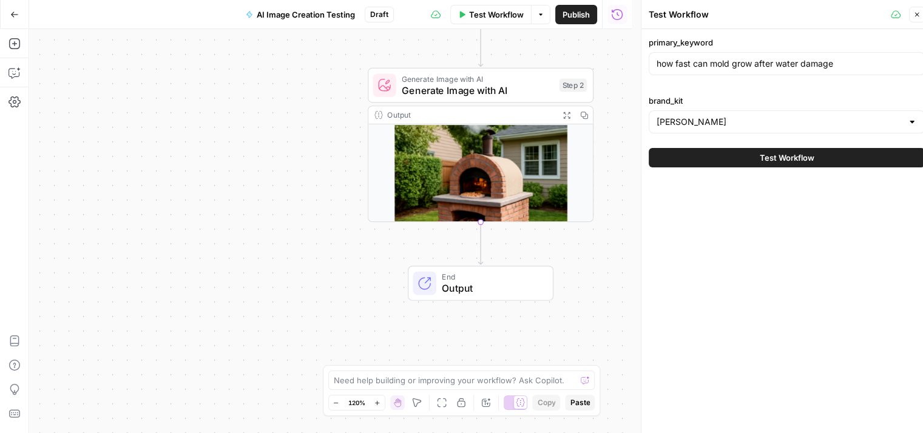
click at [803, 155] on span "Test Workflow" at bounding box center [787, 158] width 55 height 12
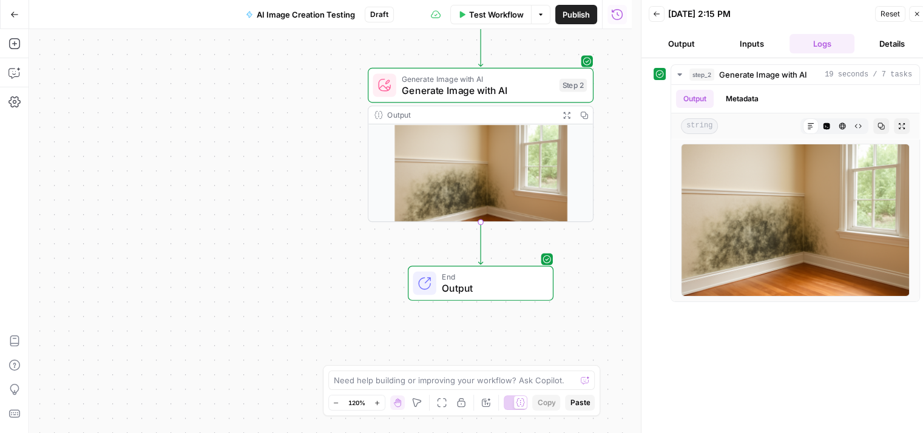
click at [761, 40] on button "Inputs" at bounding box center [752, 43] width 66 height 19
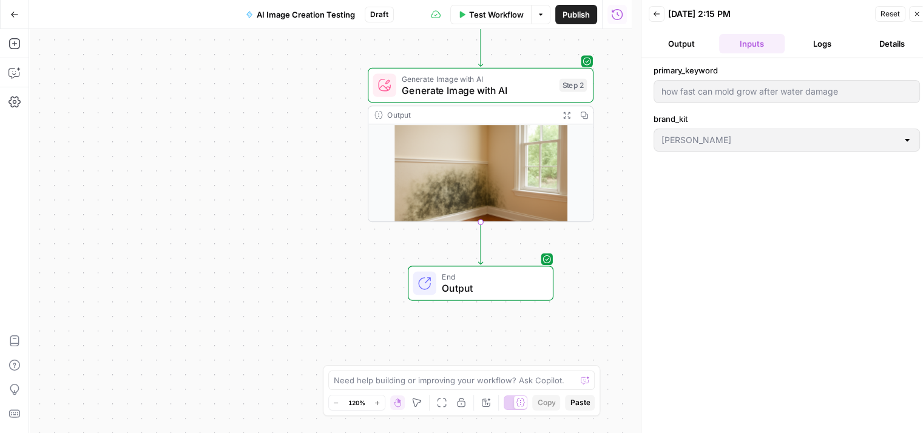
click at [823, 46] on button "Logs" at bounding box center [823, 43] width 66 height 19
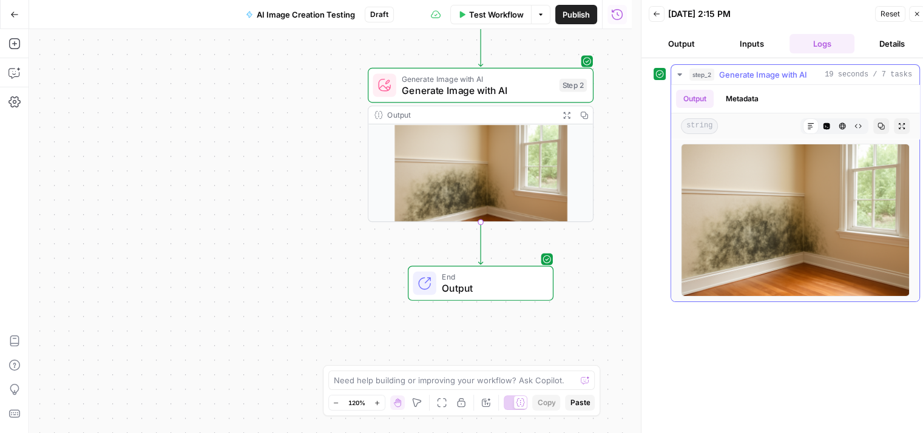
drag, startPoint x: 760, startPoint y: 181, endPoint x: 768, endPoint y: 180, distance: 7.9
click at [753, 42] on button "Inputs" at bounding box center [752, 43] width 66 height 19
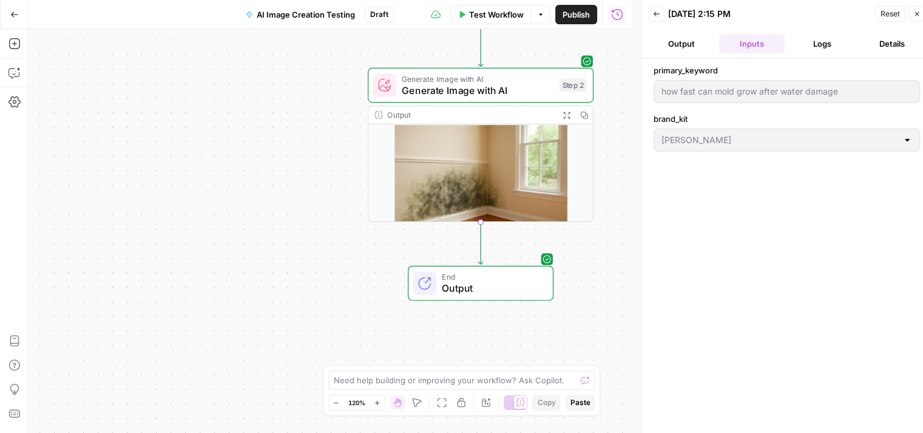
click at [888, 14] on span "Reset" at bounding box center [890, 13] width 19 height 11
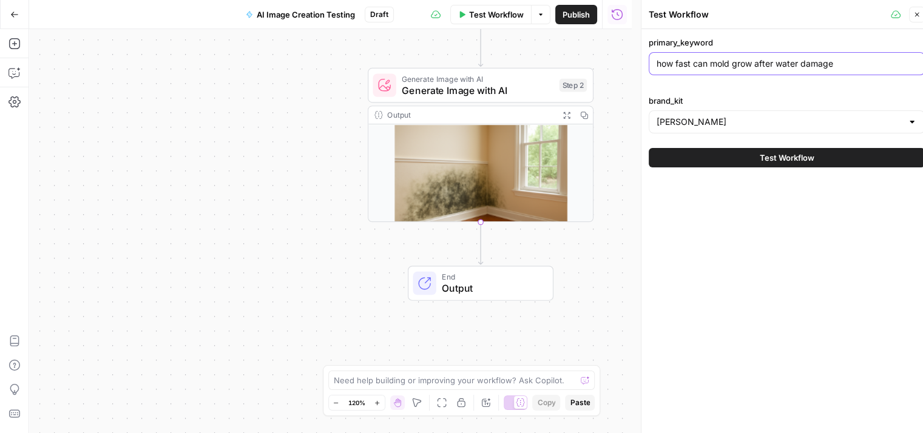
drag, startPoint x: 860, startPoint y: 65, endPoint x: 635, endPoint y: 61, distance: 224.6
click at [641, 61] on div "Test Workflow Close primary_keyword how fast can mold grow after water damage b…" at bounding box center [786, 221] width 291 height 443
